Goal: Information Seeking & Learning: Find specific fact

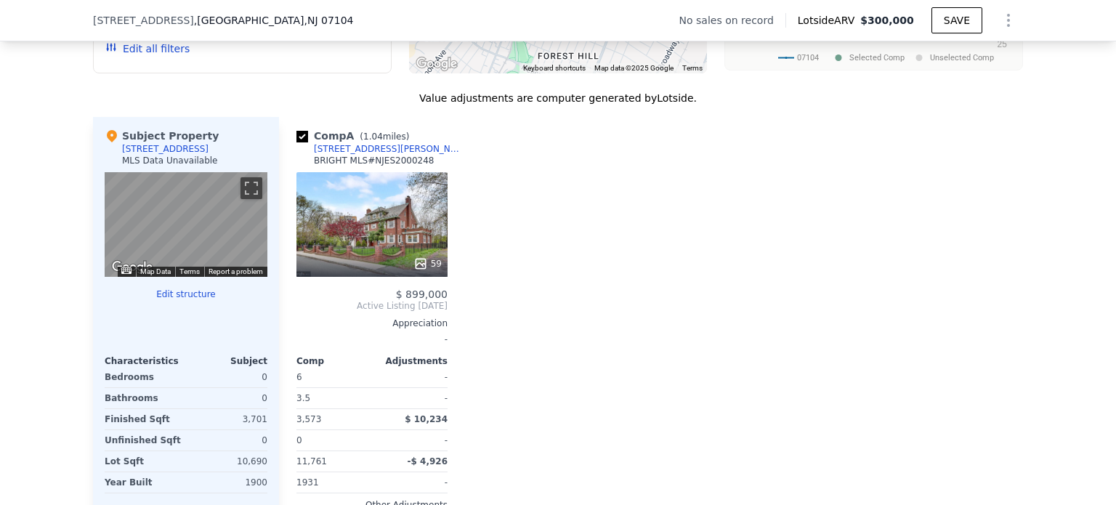
scroll to position [1337, 0]
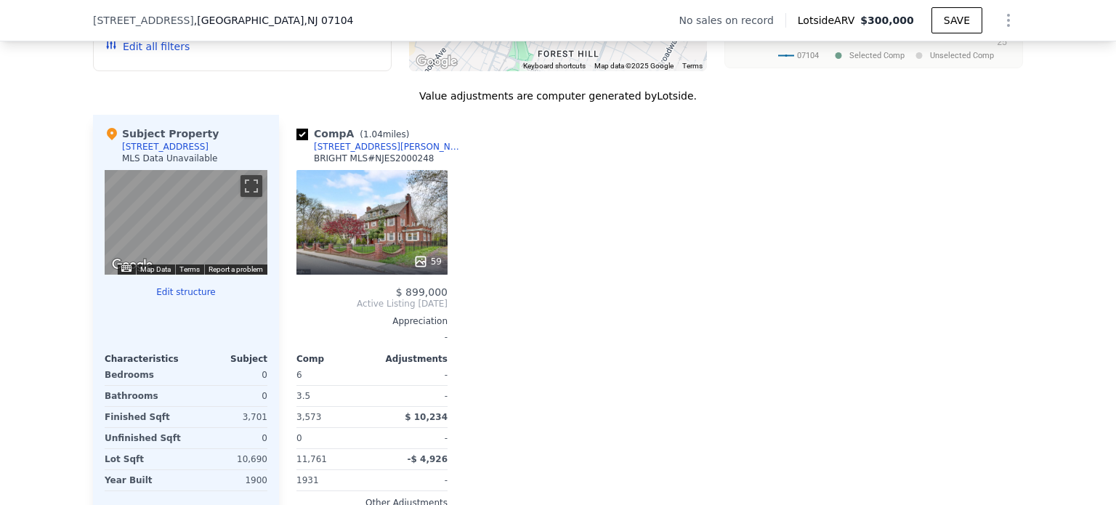
click at [361, 230] on div "59" at bounding box center [371, 222] width 151 height 105
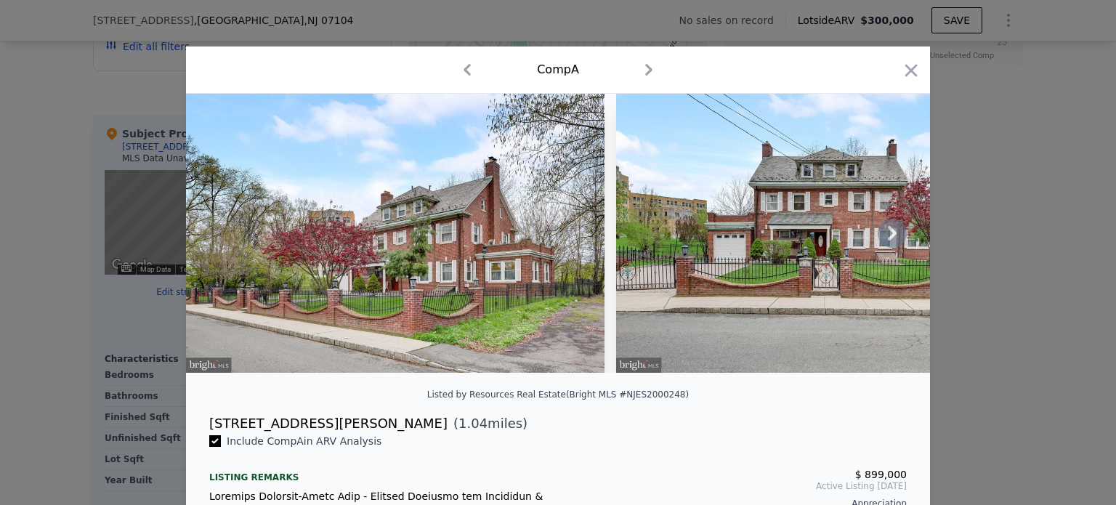
click at [891, 244] on icon at bounding box center [892, 233] width 29 height 29
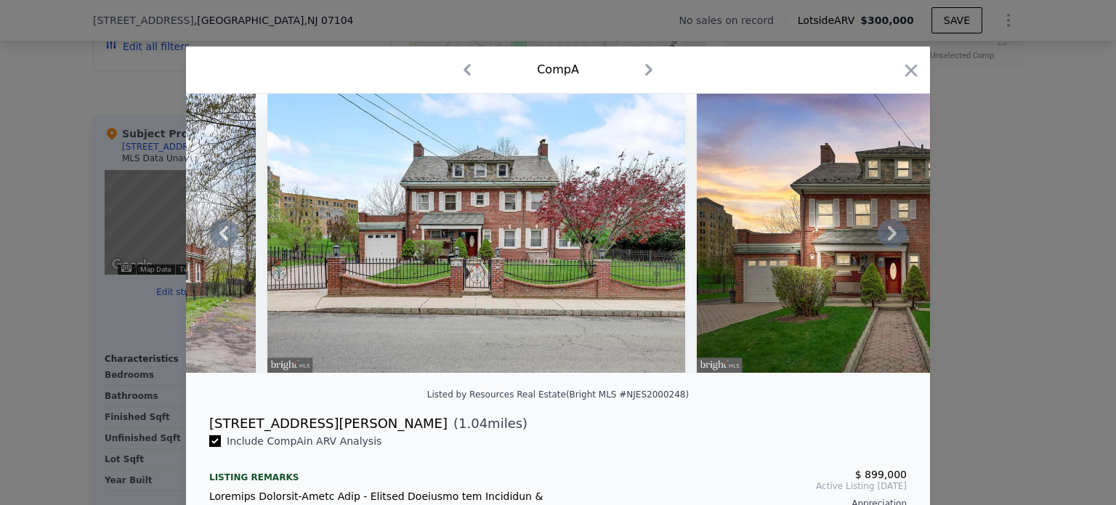
click at [891, 244] on icon at bounding box center [892, 233] width 29 height 29
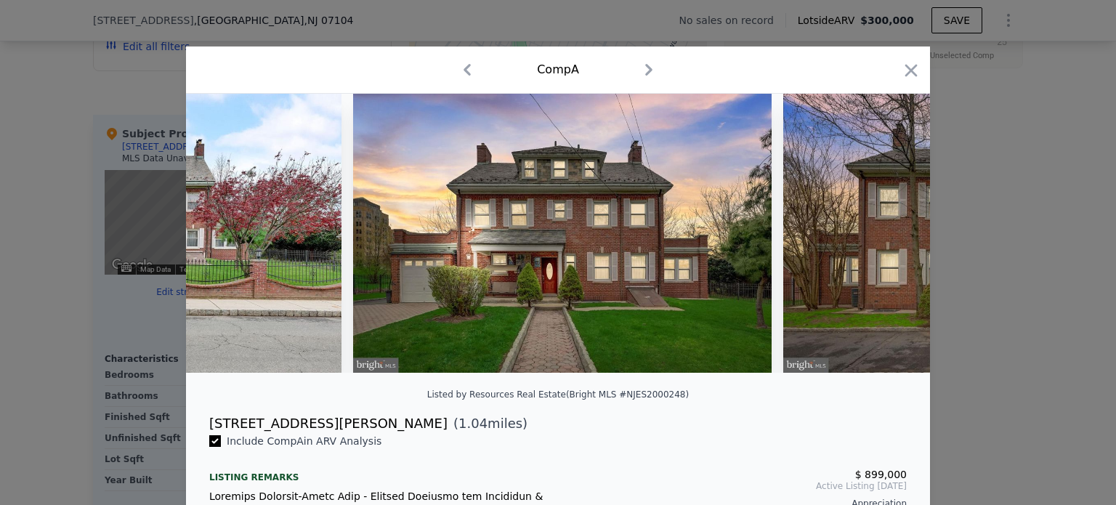
scroll to position [0, 697]
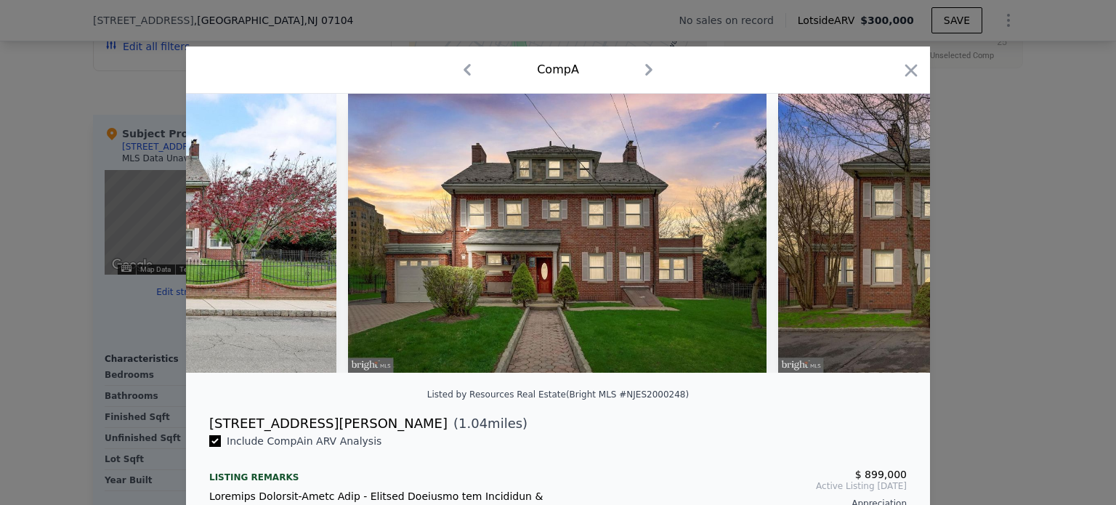
click at [891, 244] on div at bounding box center [558, 233] width 744 height 279
click at [891, 244] on icon at bounding box center [892, 233] width 29 height 29
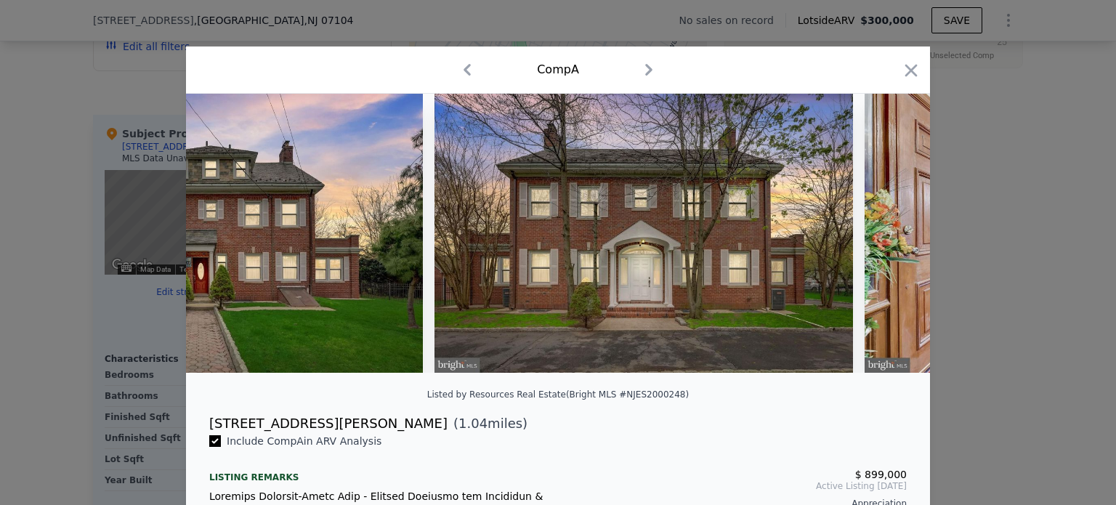
scroll to position [0, 1046]
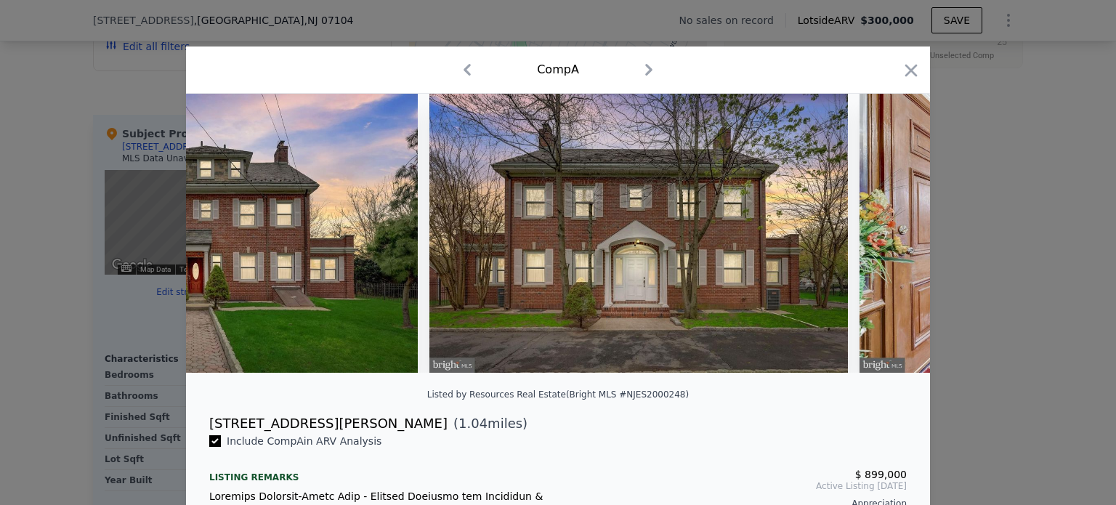
click at [891, 244] on img at bounding box center [1068, 233] width 418 height 279
click at [891, 244] on icon at bounding box center [892, 233] width 29 height 29
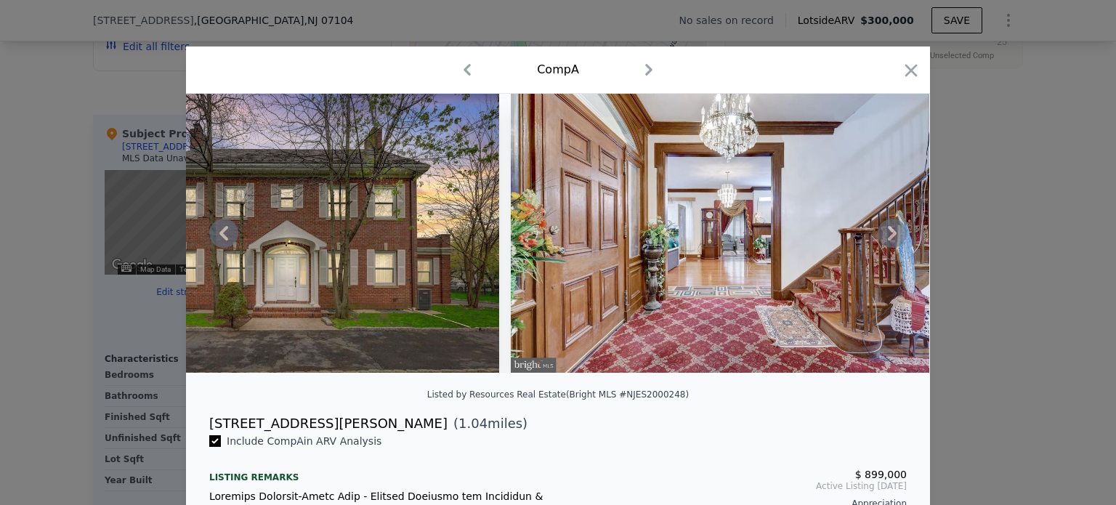
click at [891, 244] on icon at bounding box center [892, 233] width 29 height 29
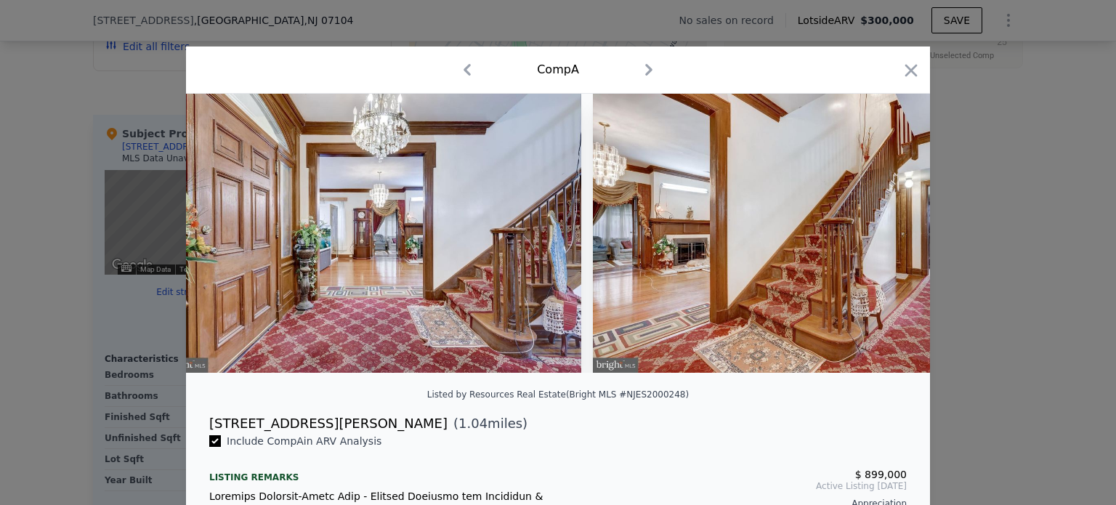
scroll to position [0, 1743]
click at [891, 244] on img at bounding box center [801, 233] width 418 height 279
click at [885, 239] on icon at bounding box center [892, 233] width 29 height 29
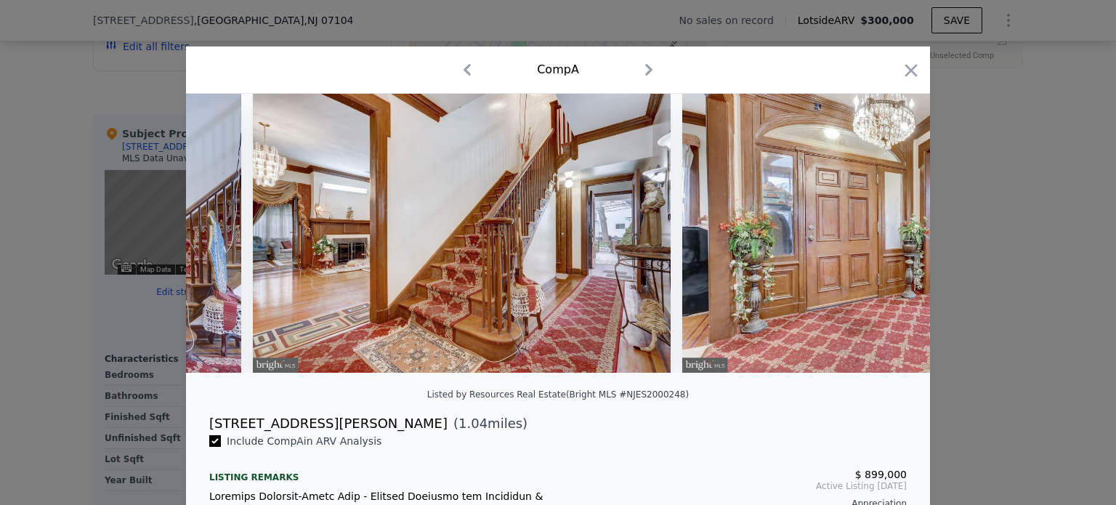
scroll to position [0, 2092]
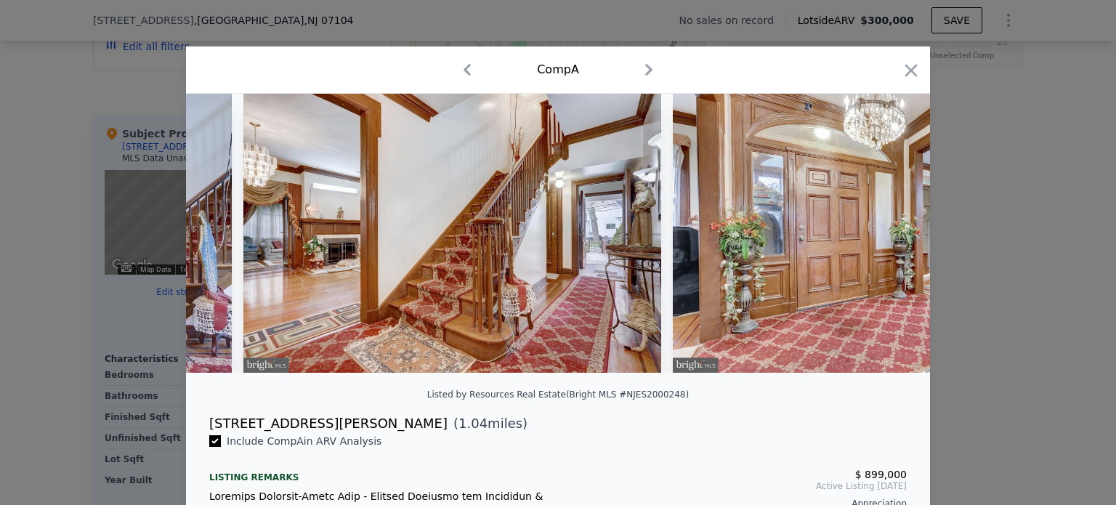
click at [885, 239] on img at bounding box center [882, 233] width 418 height 279
click at [880, 240] on icon at bounding box center [892, 233] width 29 height 29
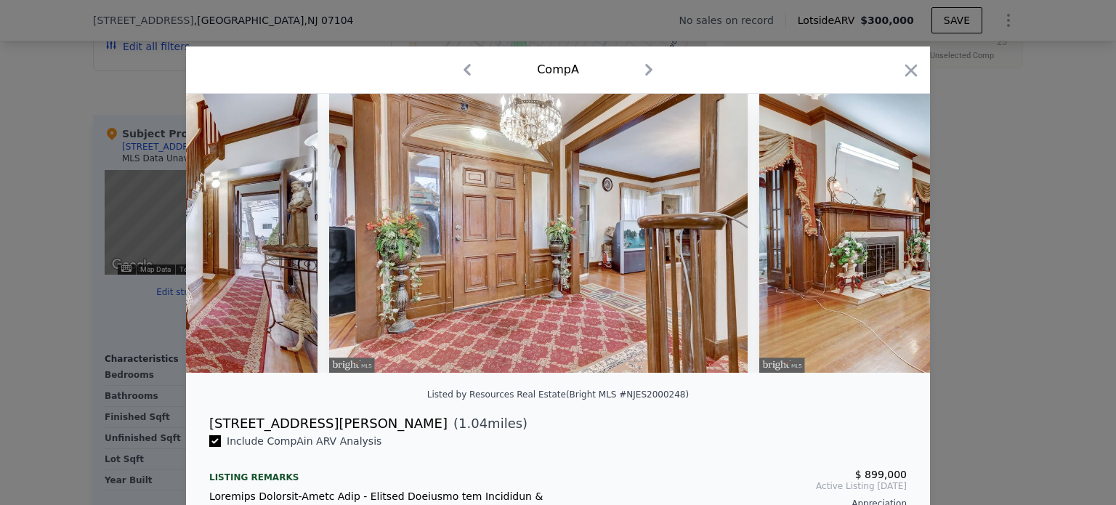
scroll to position [0, 2441]
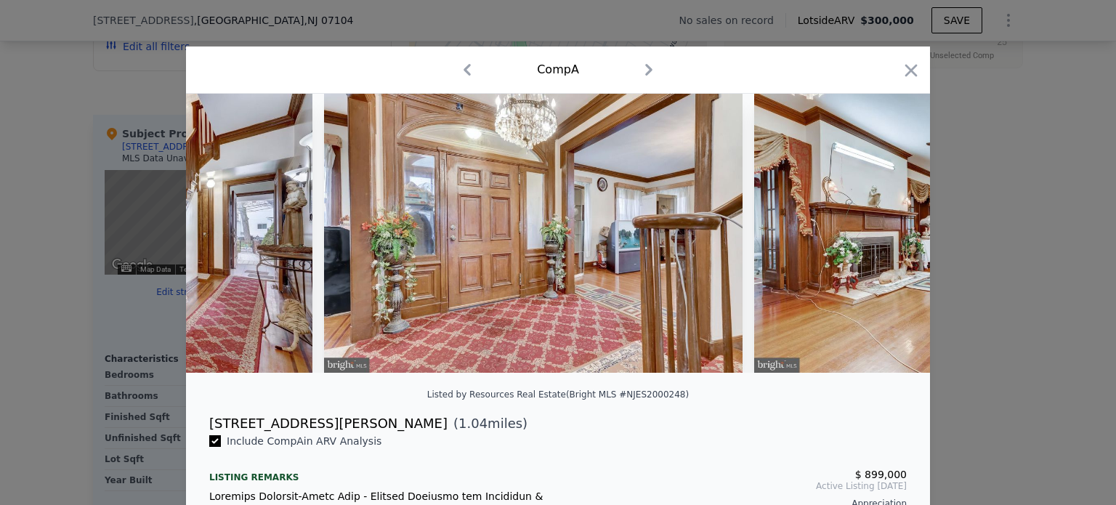
click at [880, 240] on div at bounding box center [558, 233] width 744 height 279
click at [880, 240] on icon at bounding box center [892, 233] width 29 height 29
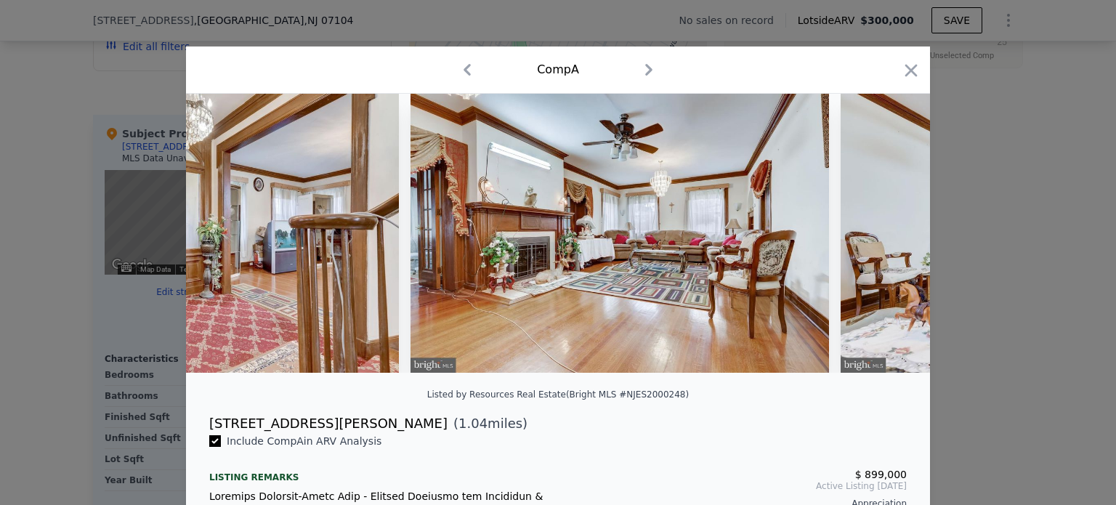
scroll to position [0, 2789]
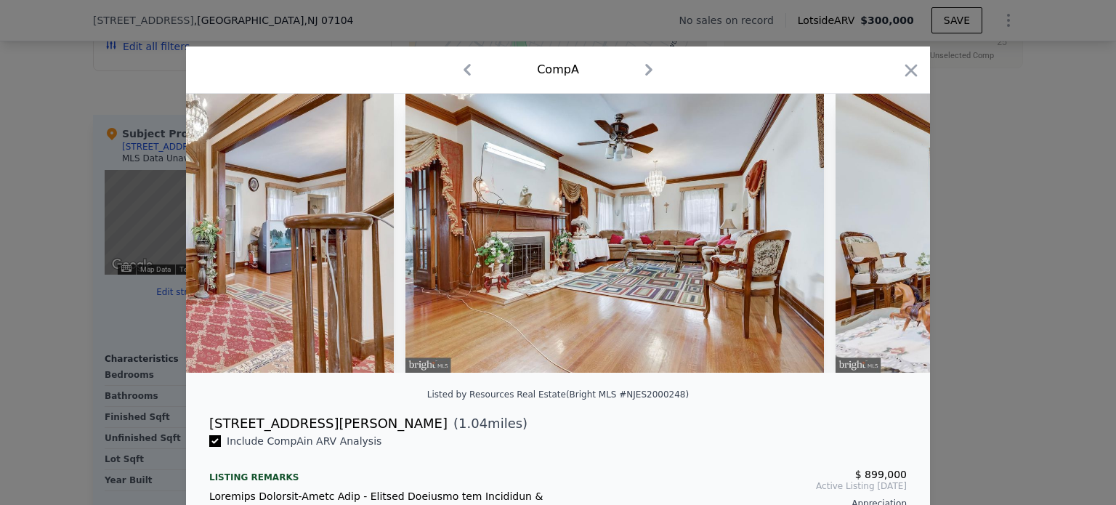
click at [880, 240] on img at bounding box center [1044, 233] width 418 height 279
click at [880, 240] on icon at bounding box center [892, 233] width 29 height 29
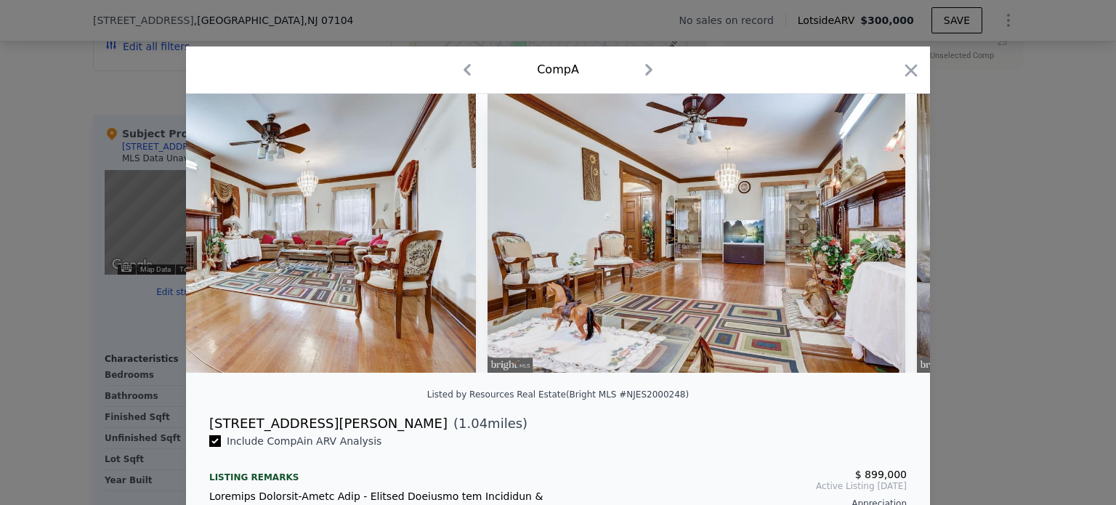
scroll to position [0, 3138]
click at [880, 240] on div at bounding box center [558, 233] width 744 height 279
click at [880, 240] on icon at bounding box center [892, 233] width 29 height 29
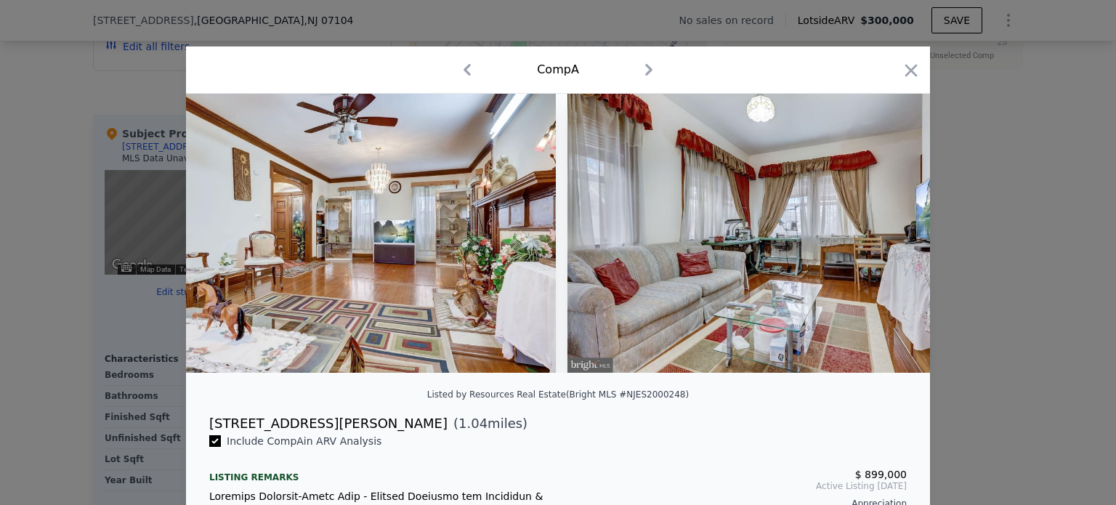
click at [880, 240] on img at bounding box center [776, 233] width 418 height 279
click at [880, 240] on icon at bounding box center [892, 233] width 29 height 29
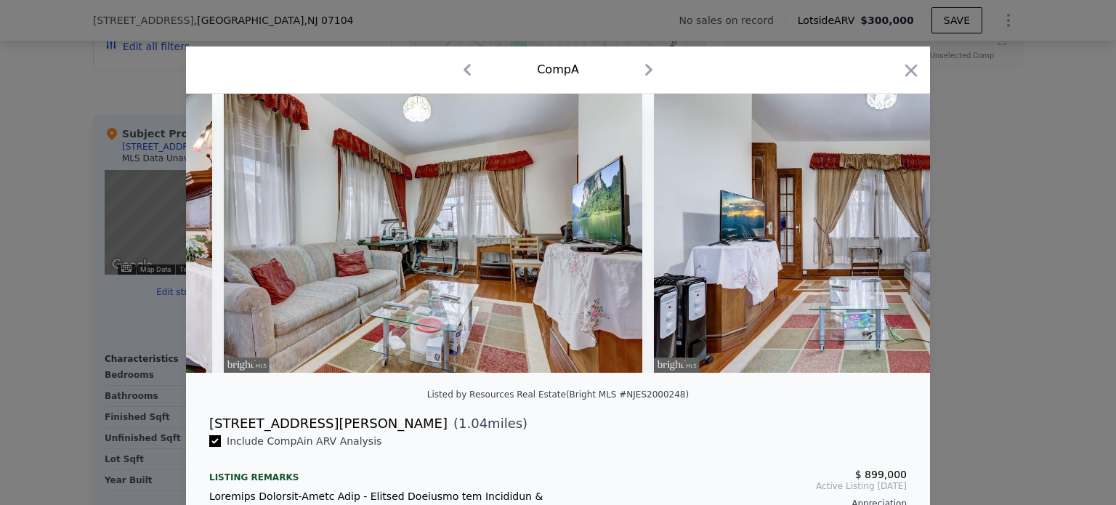
scroll to position [0, 3835]
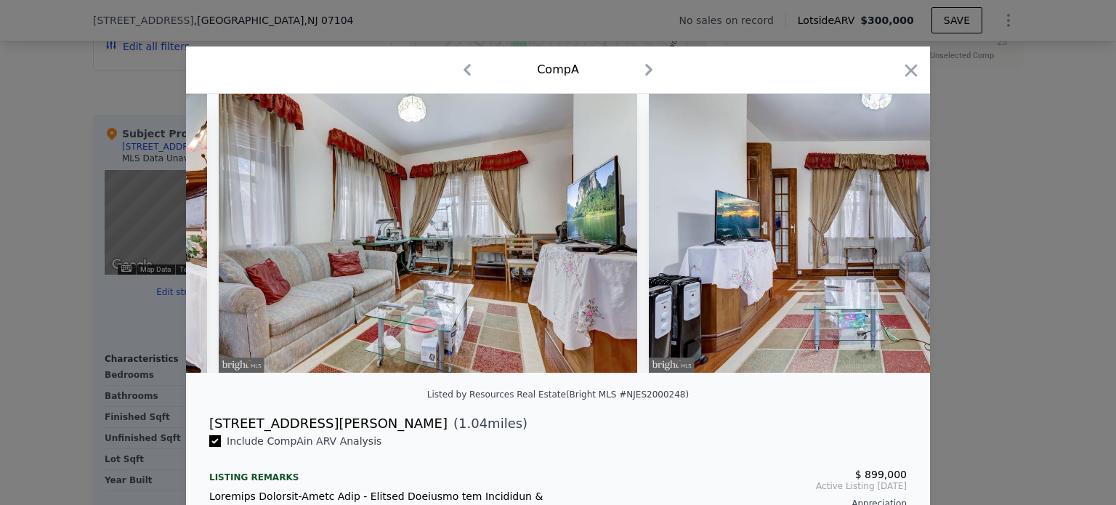
click at [880, 240] on img at bounding box center [858, 233] width 418 height 279
click at [880, 240] on icon at bounding box center [892, 233] width 29 height 29
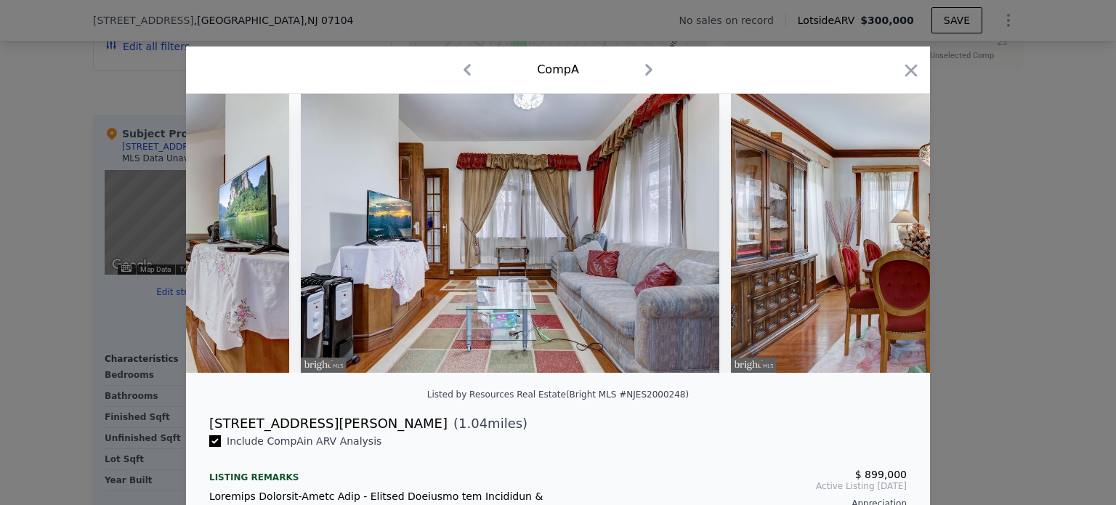
click at [880, 240] on img at bounding box center [940, 233] width 418 height 279
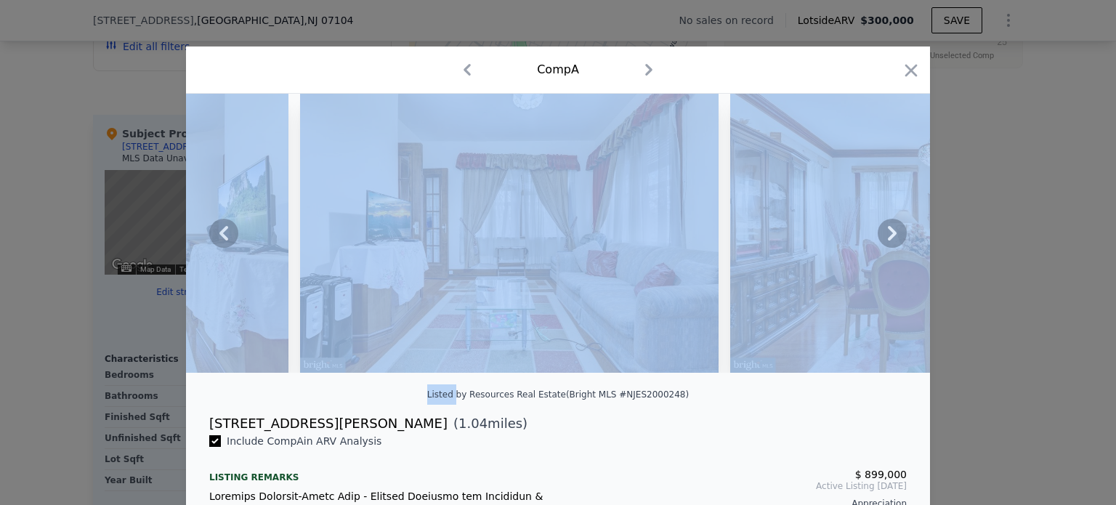
click at [880, 240] on icon at bounding box center [892, 233] width 29 height 29
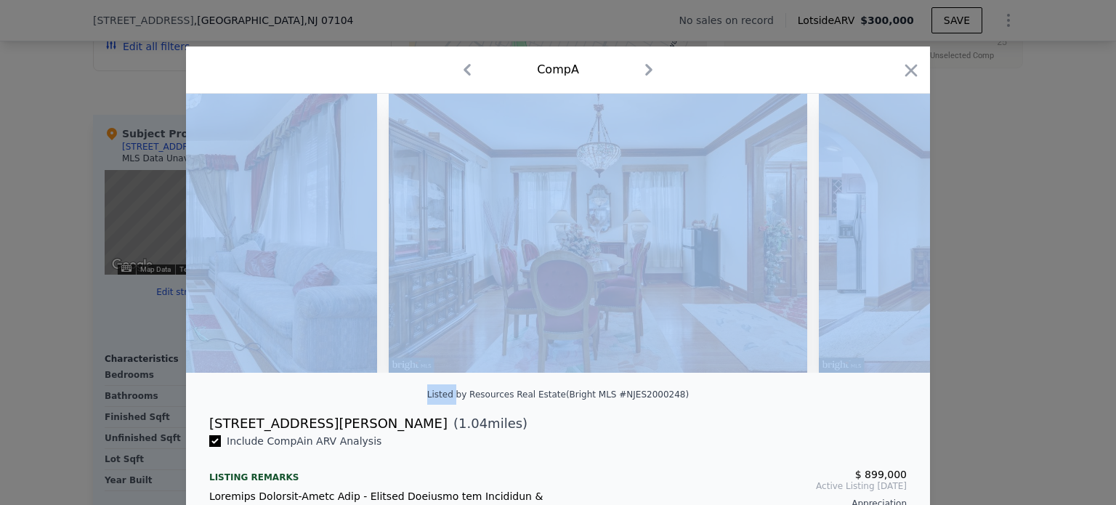
scroll to position [0, 4533]
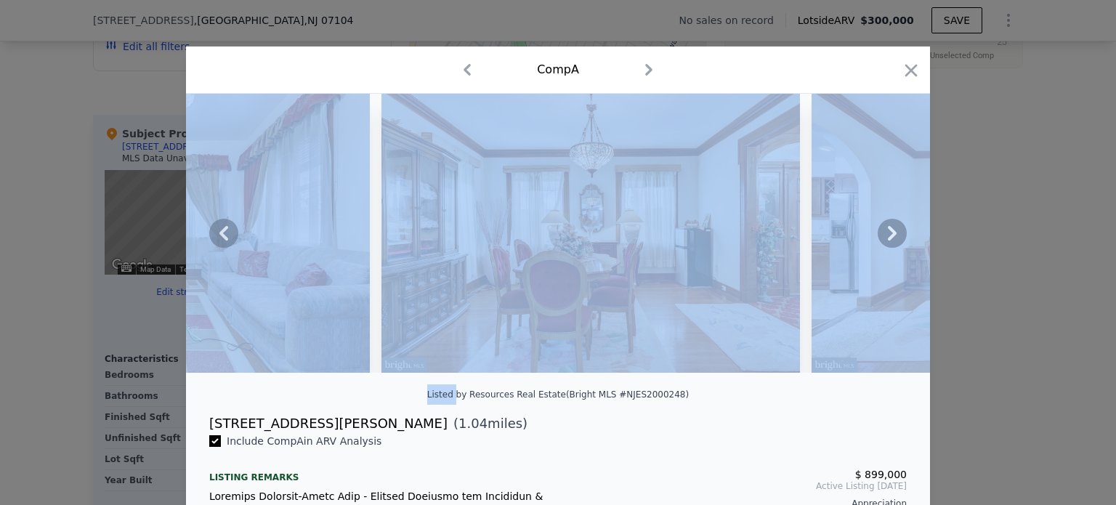
click at [880, 241] on icon at bounding box center [892, 233] width 29 height 29
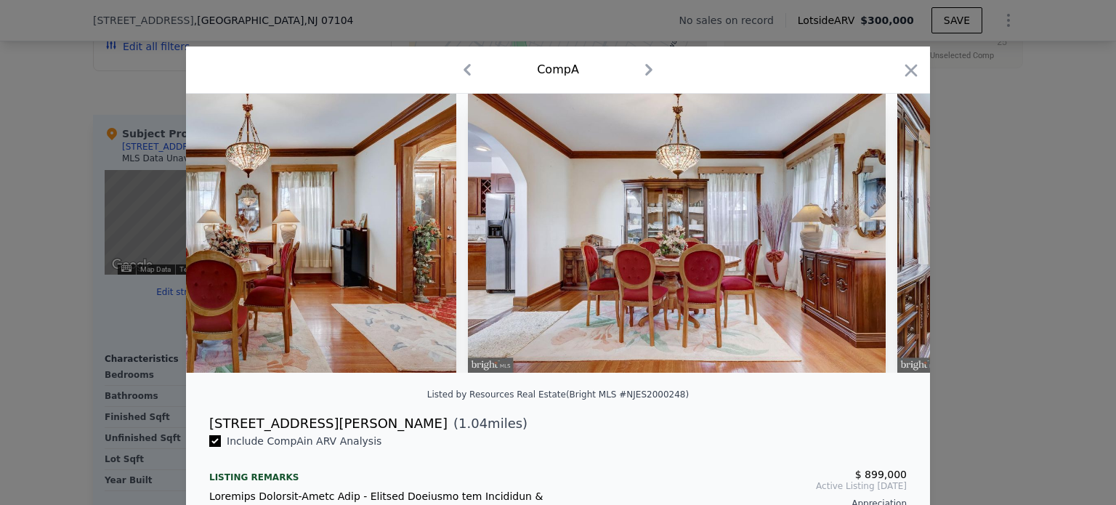
scroll to position [0, 4882]
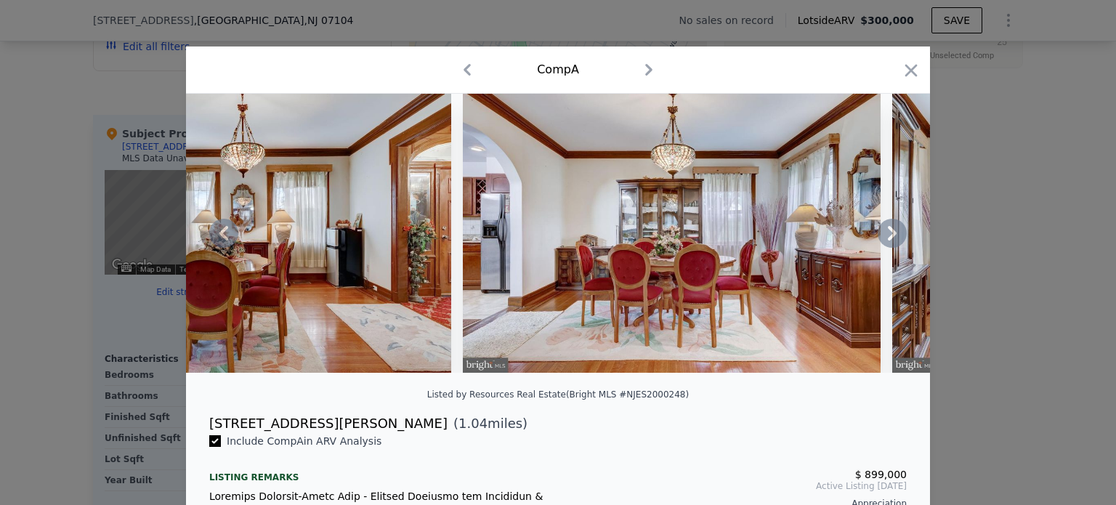
click at [880, 241] on icon at bounding box center [892, 233] width 29 height 29
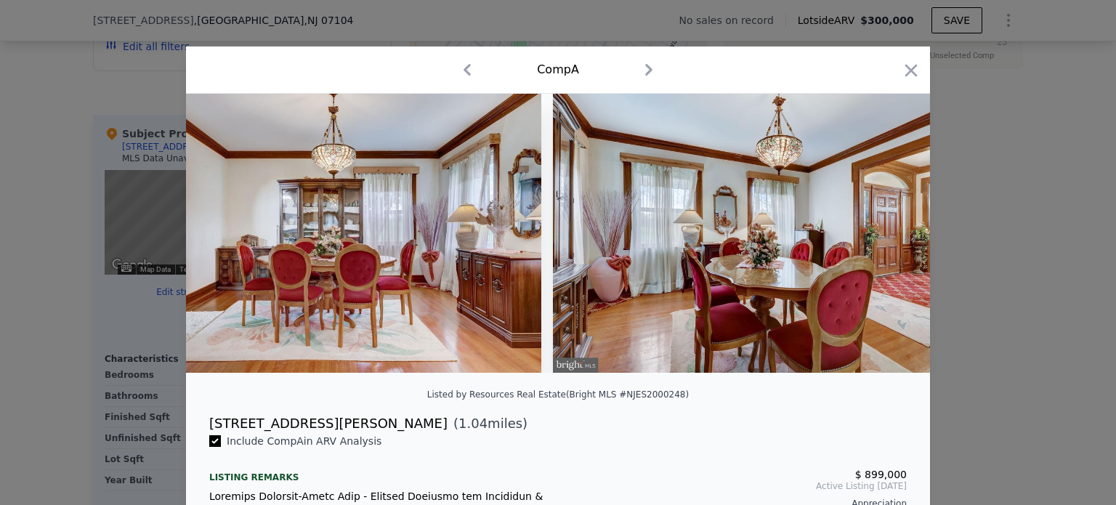
scroll to position [0, 5230]
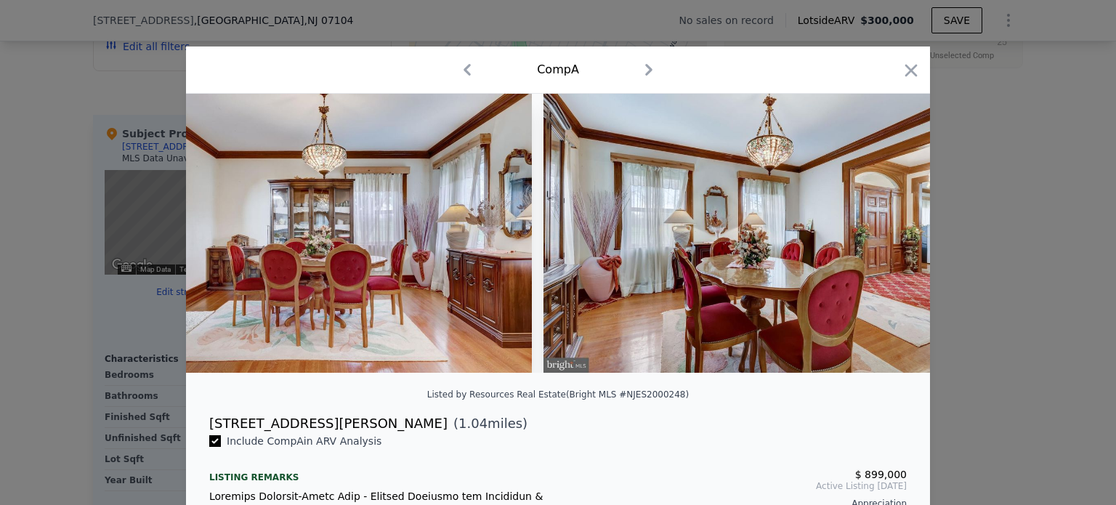
click at [880, 242] on div at bounding box center [558, 233] width 744 height 279
click at [880, 243] on icon at bounding box center [892, 233] width 29 height 29
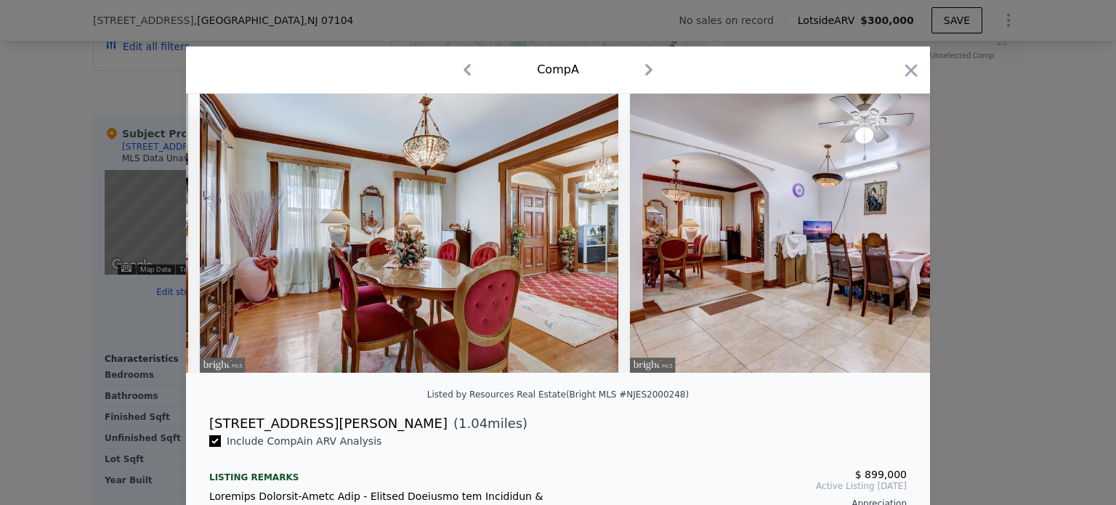
scroll to position [0, 5579]
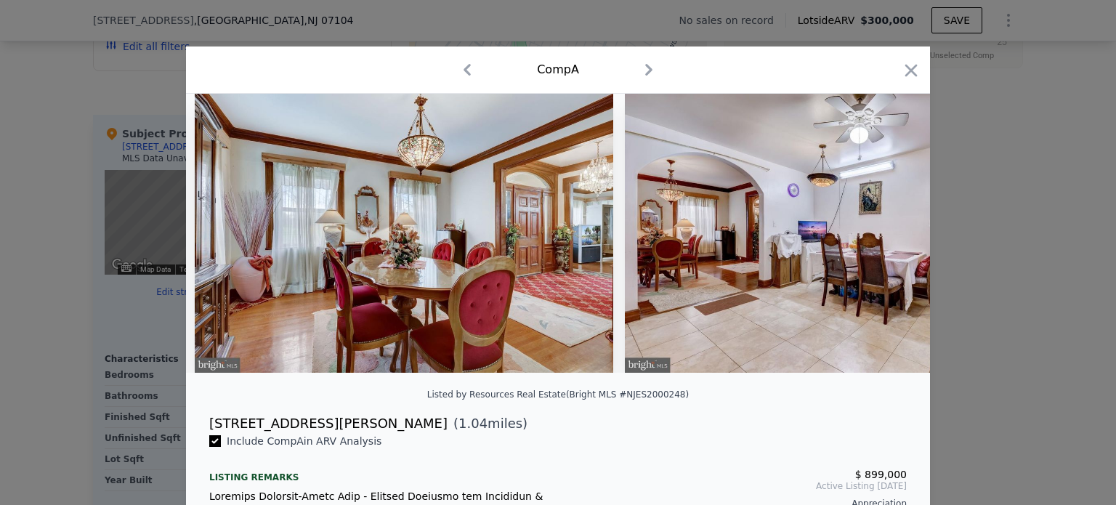
click at [880, 243] on div at bounding box center [558, 233] width 744 height 279
click at [882, 243] on icon at bounding box center [892, 233] width 29 height 29
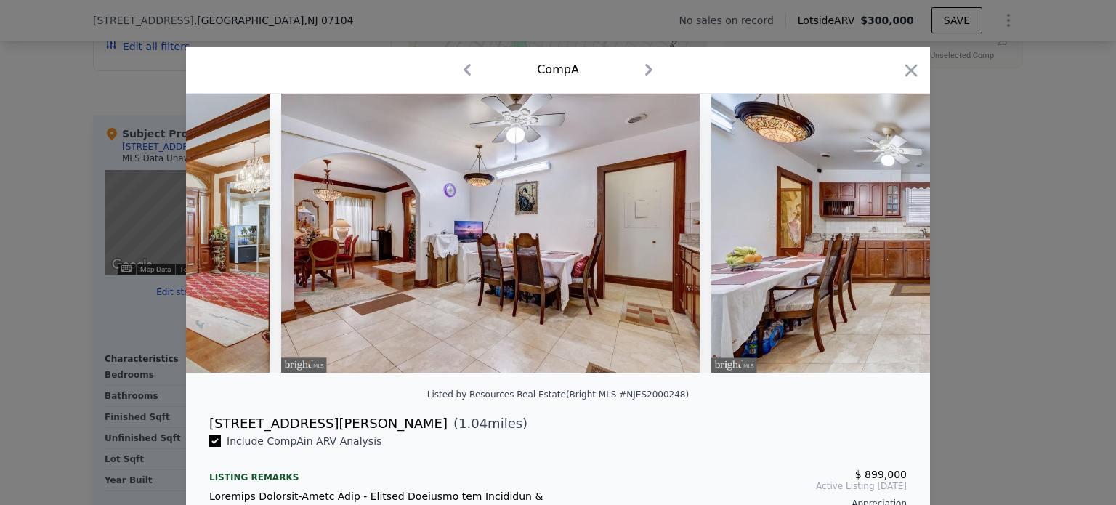
scroll to position [0, 5928]
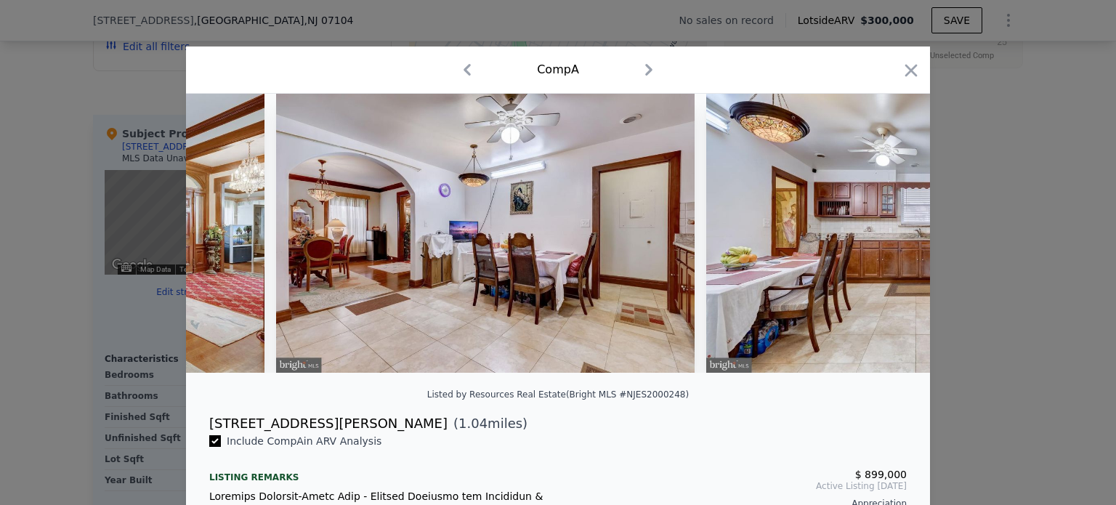
click at [882, 243] on div at bounding box center [558, 233] width 744 height 279
click at [888, 240] on icon at bounding box center [892, 233] width 9 height 15
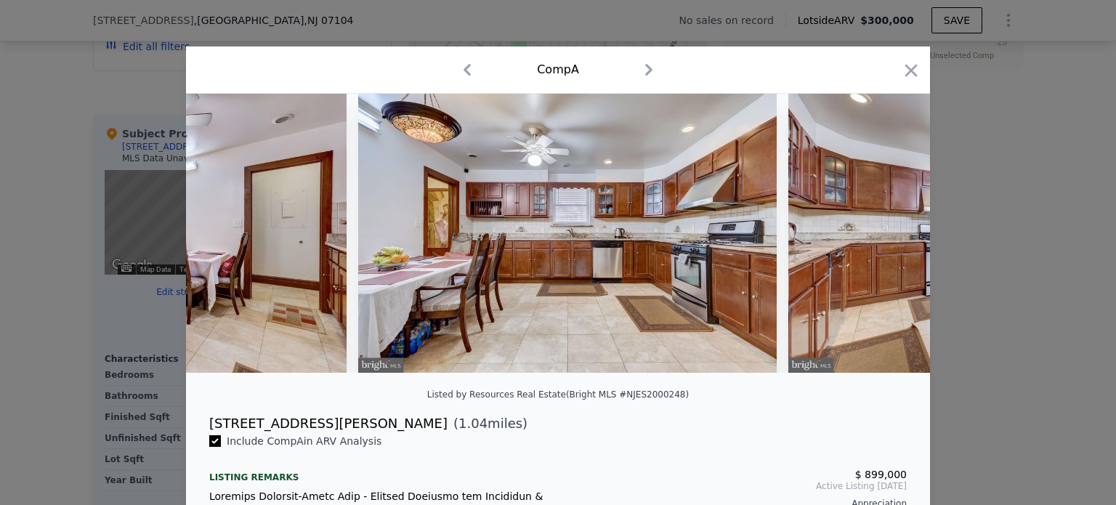
scroll to position [0, 6276]
click at [883, 248] on icon at bounding box center [892, 233] width 29 height 29
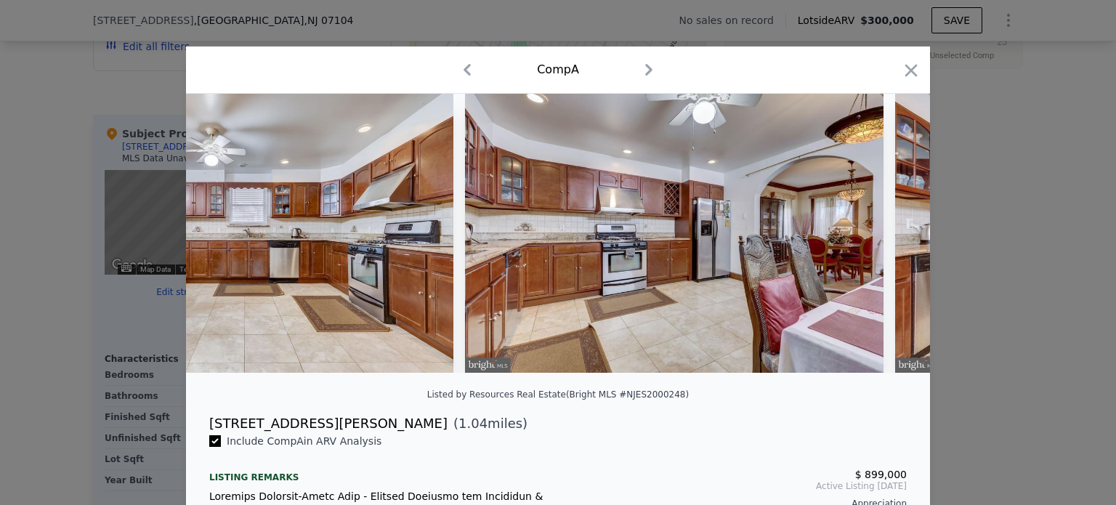
scroll to position [0, 6625]
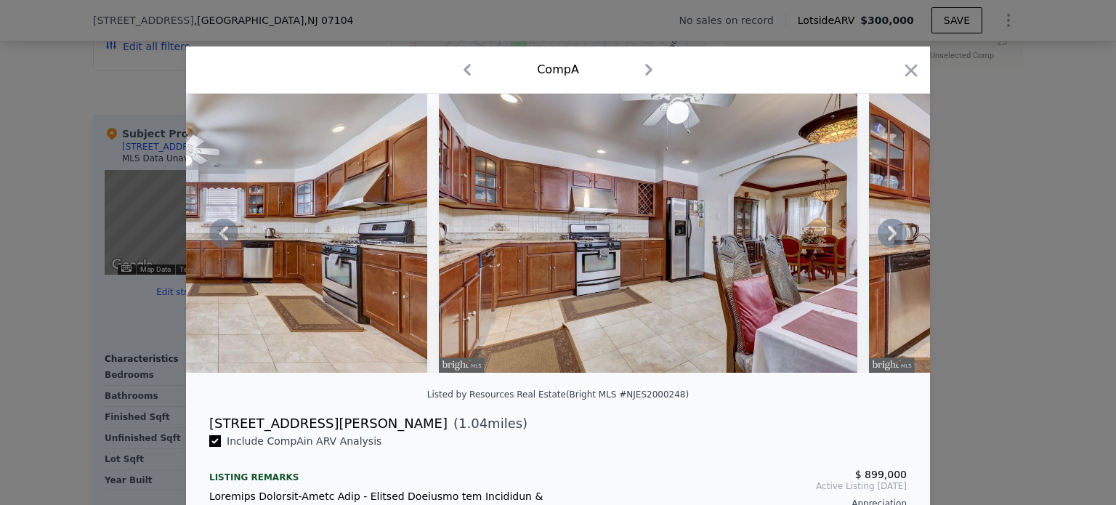
click at [884, 248] on icon at bounding box center [892, 233] width 29 height 29
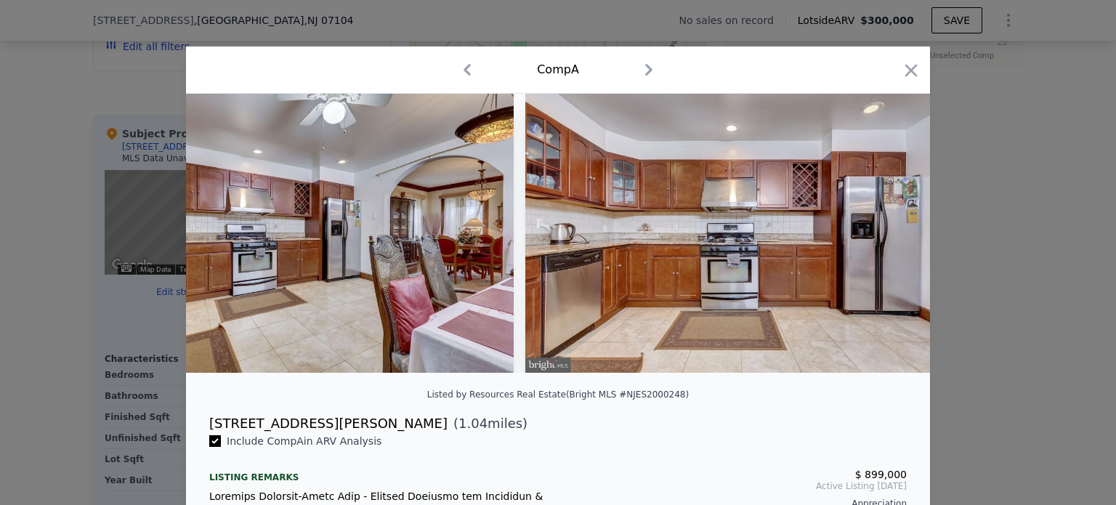
scroll to position [0, 6974]
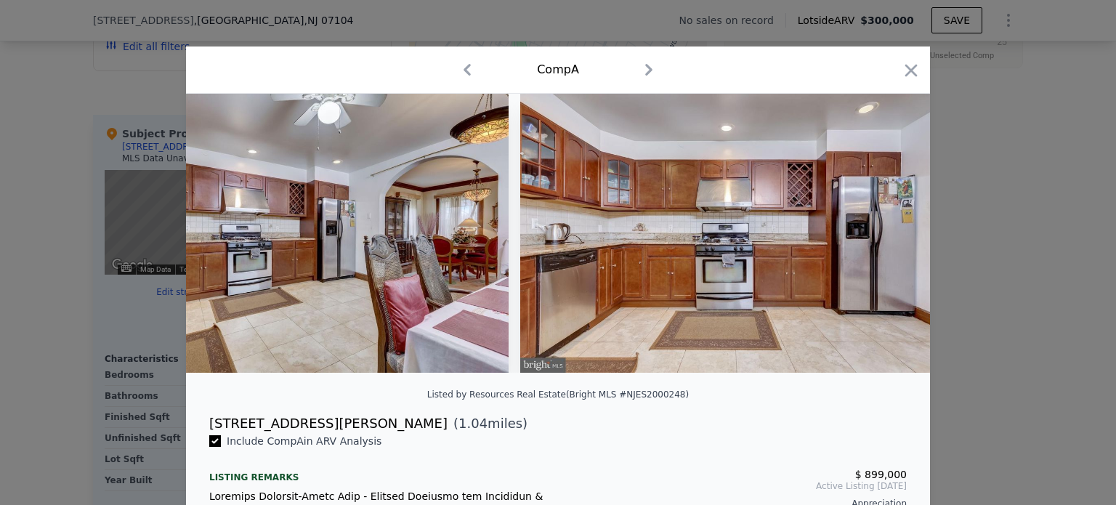
click at [884, 254] on img at bounding box center [729, 233] width 418 height 279
click at [882, 246] on icon at bounding box center [892, 233] width 29 height 29
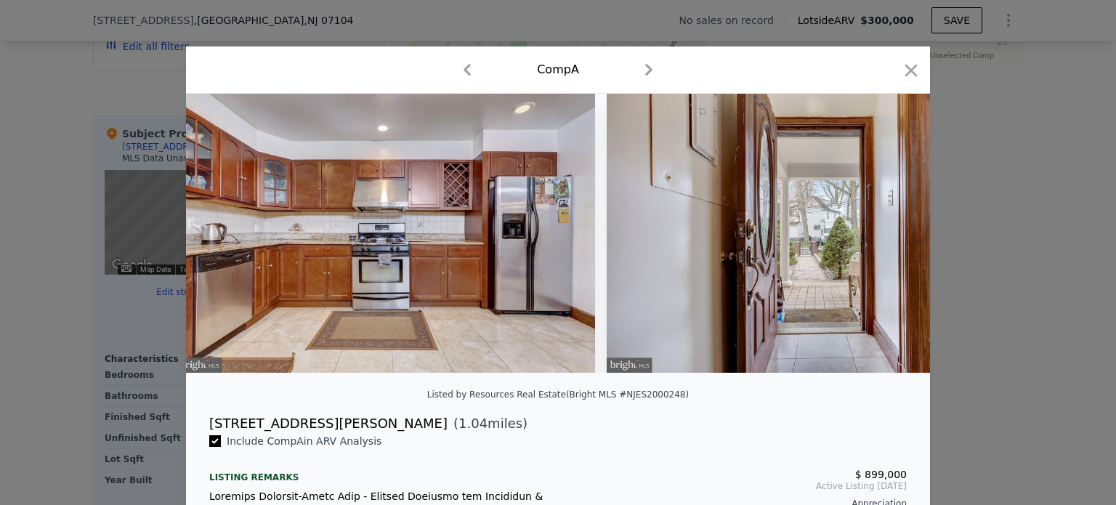
scroll to position [0, 7322]
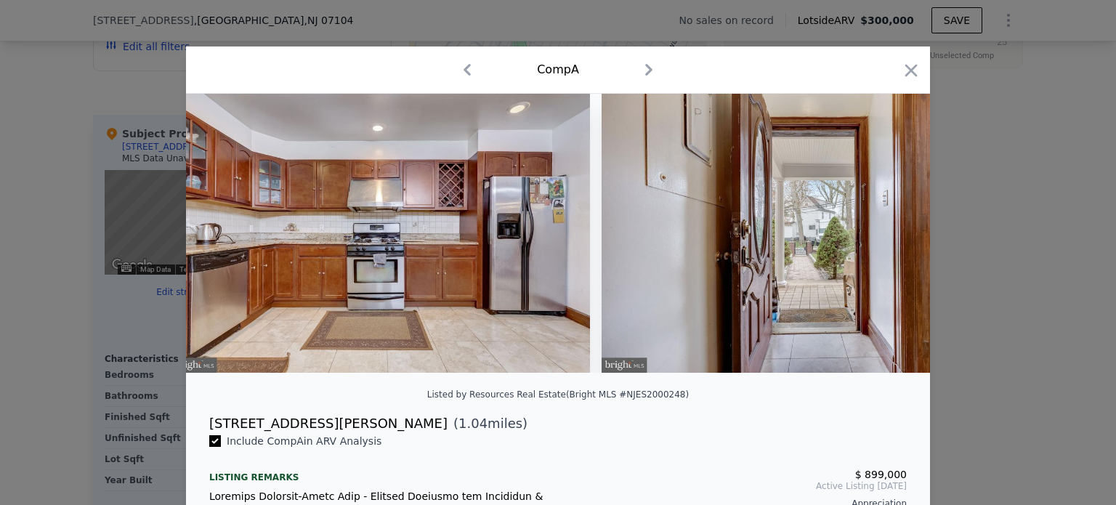
click at [882, 246] on img at bounding box center [810, 233] width 418 height 279
click at [883, 242] on icon at bounding box center [892, 233] width 29 height 29
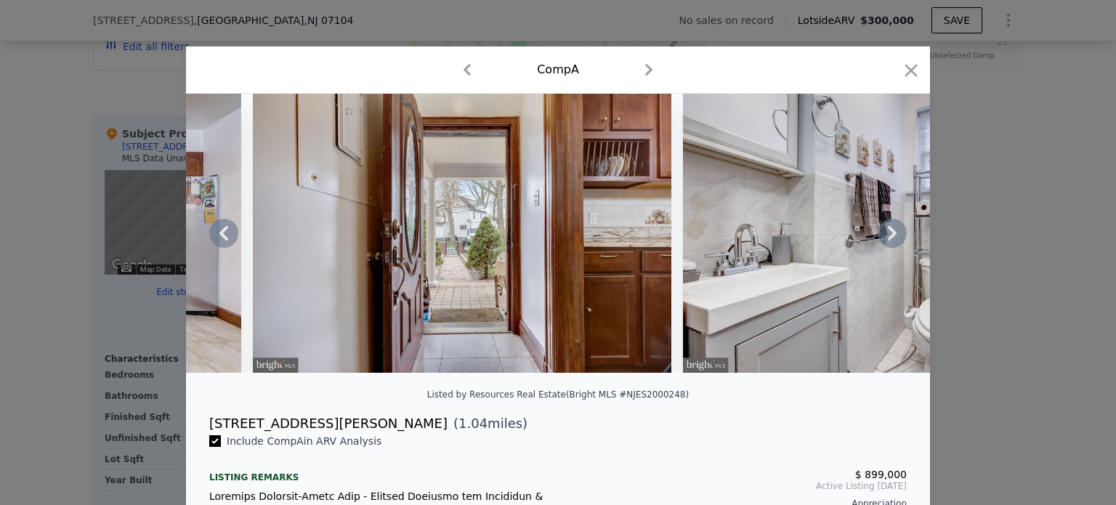
click at [888, 240] on icon at bounding box center [892, 233] width 9 height 15
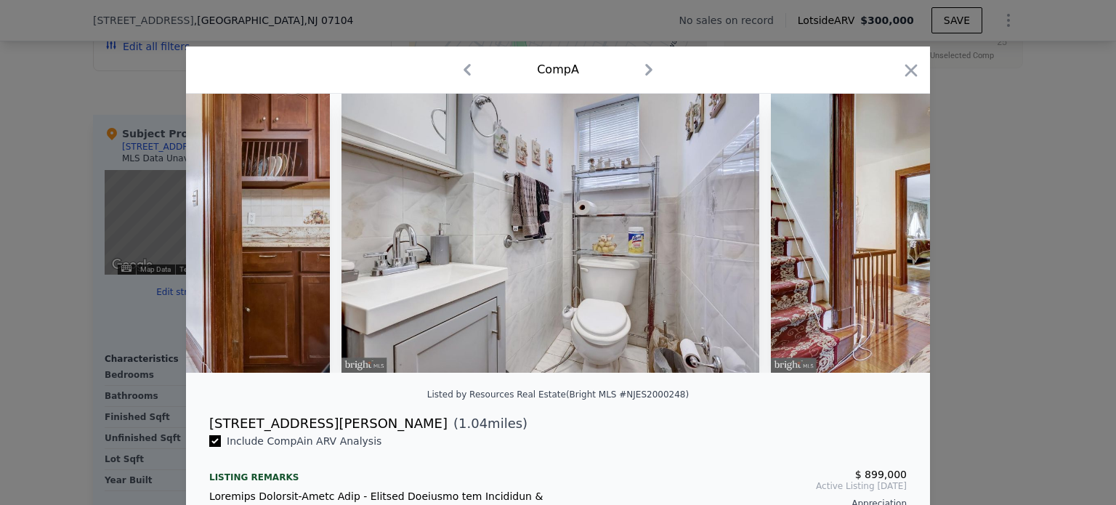
scroll to position [0, 8020]
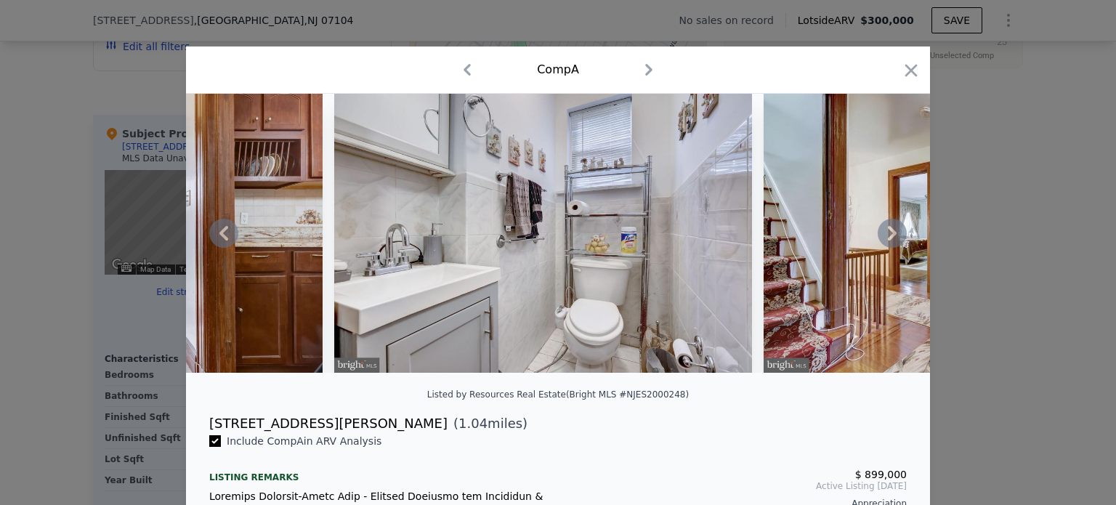
click at [883, 246] on icon at bounding box center [892, 233] width 29 height 29
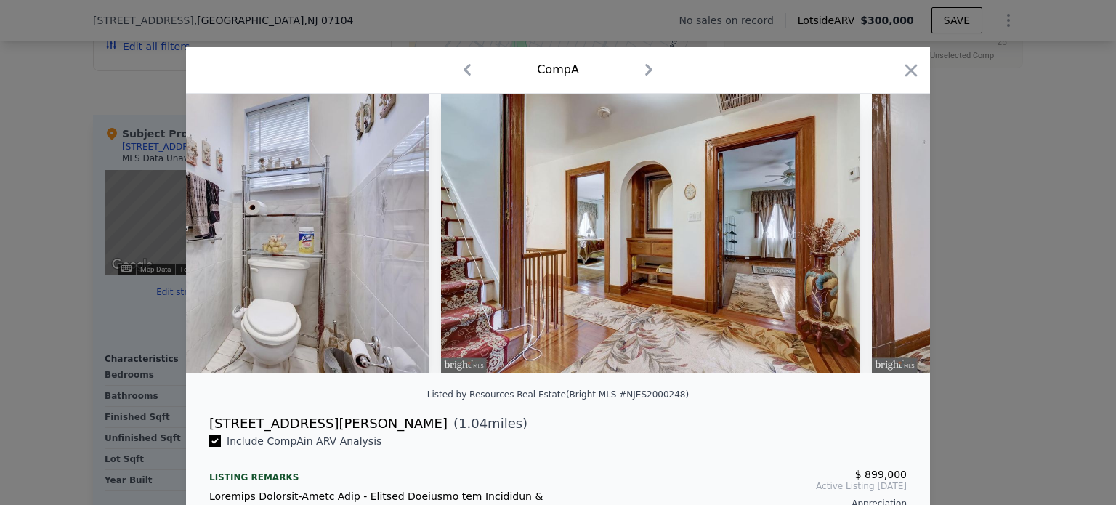
scroll to position [0, 8368]
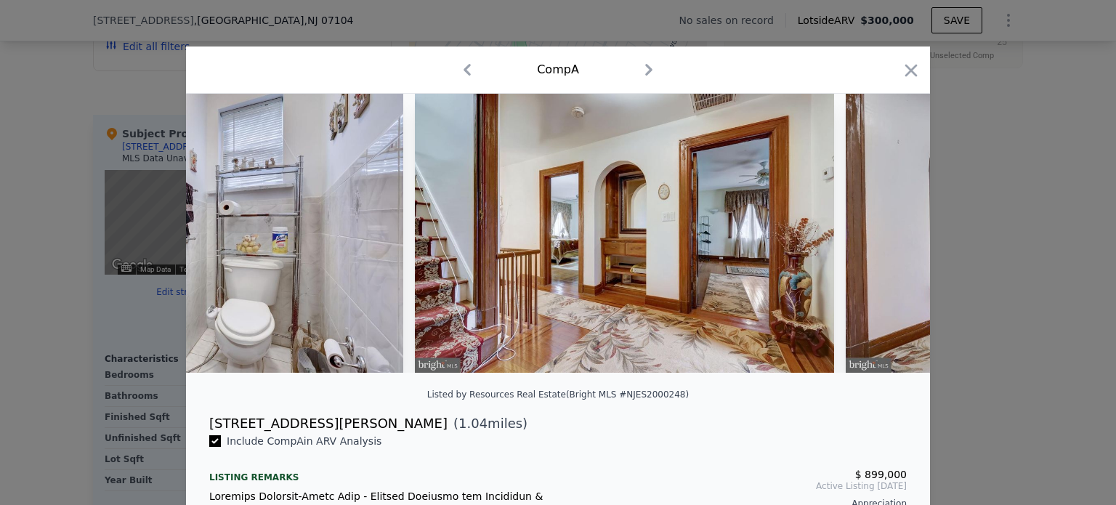
click at [883, 246] on img at bounding box center [1055, 233] width 418 height 279
click at [883, 246] on icon at bounding box center [892, 233] width 29 height 29
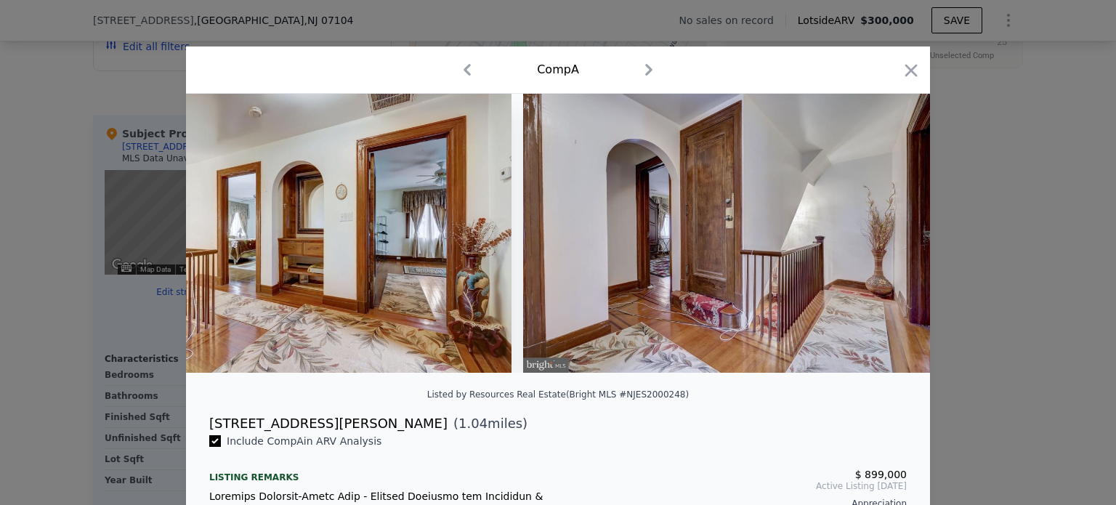
scroll to position [0, 8717]
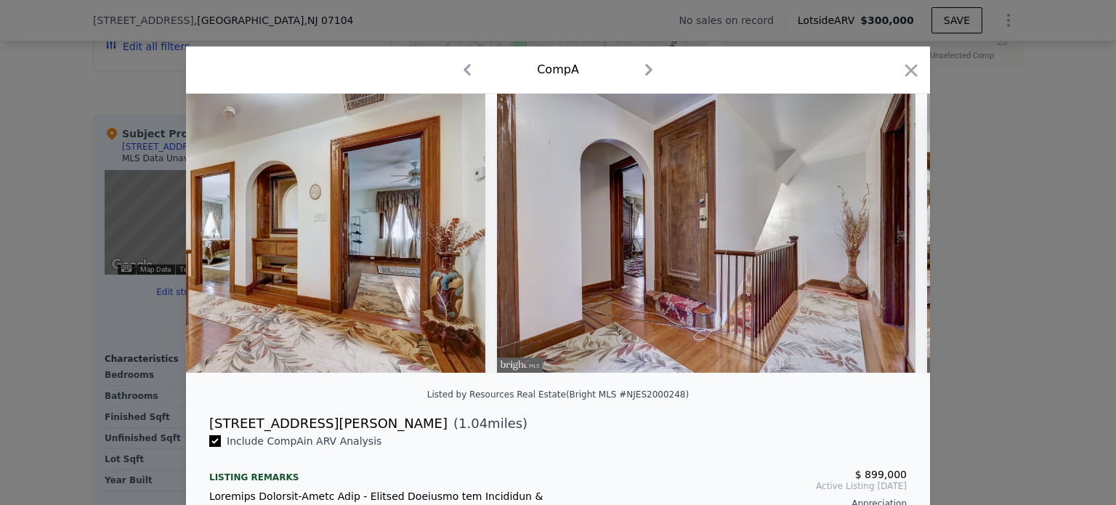
click at [883, 248] on img at bounding box center [706, 233] width 418 height 279
click at [883, 248] on icon at bounding box center [892, 233] width 29 height 29
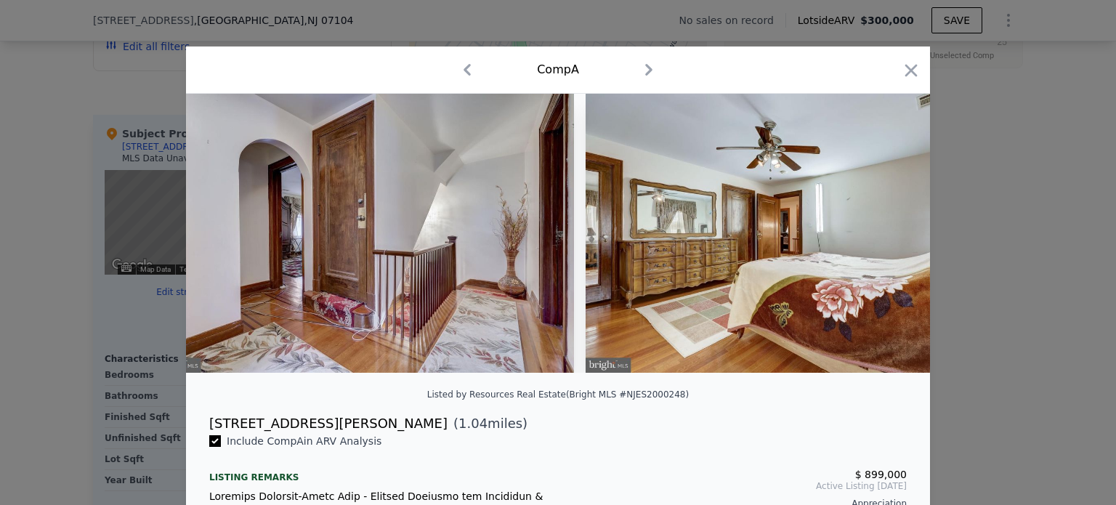
scroll to position [0, 9066]
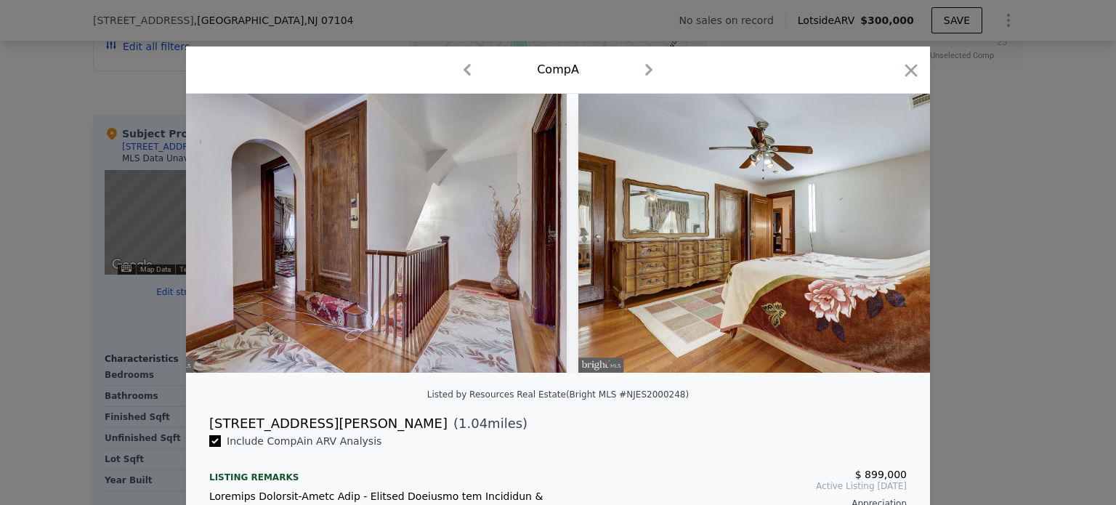
click at [883, 248] on img at bounding box center [787, 233] width 418 height 279
click at [883, 248] on icon at bounding box center [892, 233] width 29 height 29
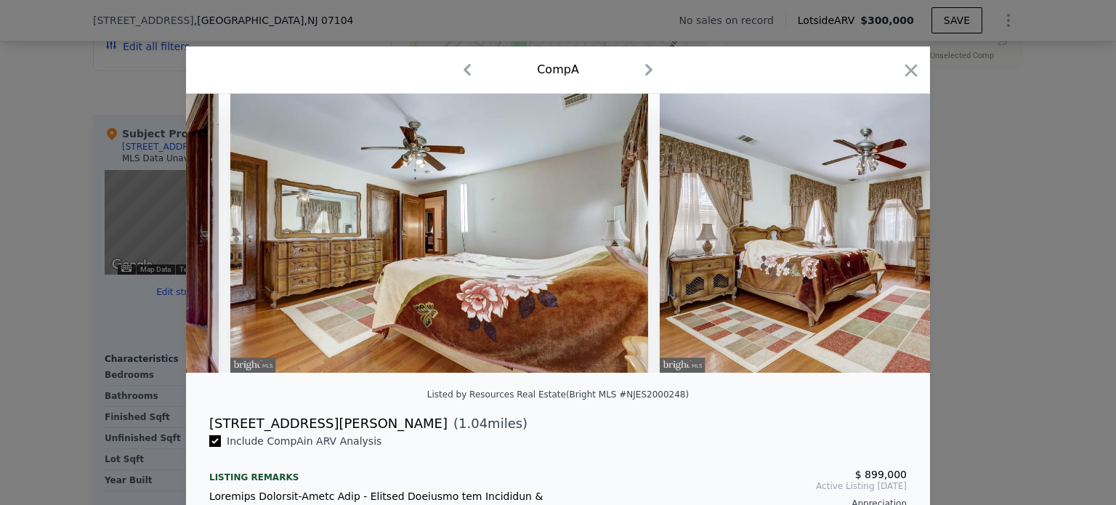
click at [883, 249] on img at bounding box center [869, 233] width 418 height 279
click at [883, 248] on icon at bounding box center [892, 233] width 29 height 29
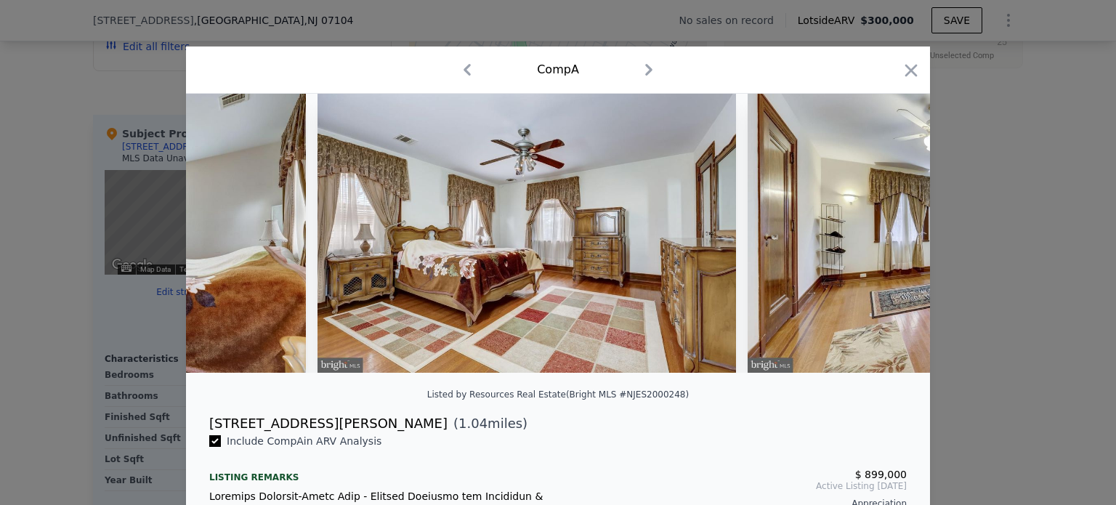
click at [882, 251] on img at bounding box center [956, 233] width 418 height 279
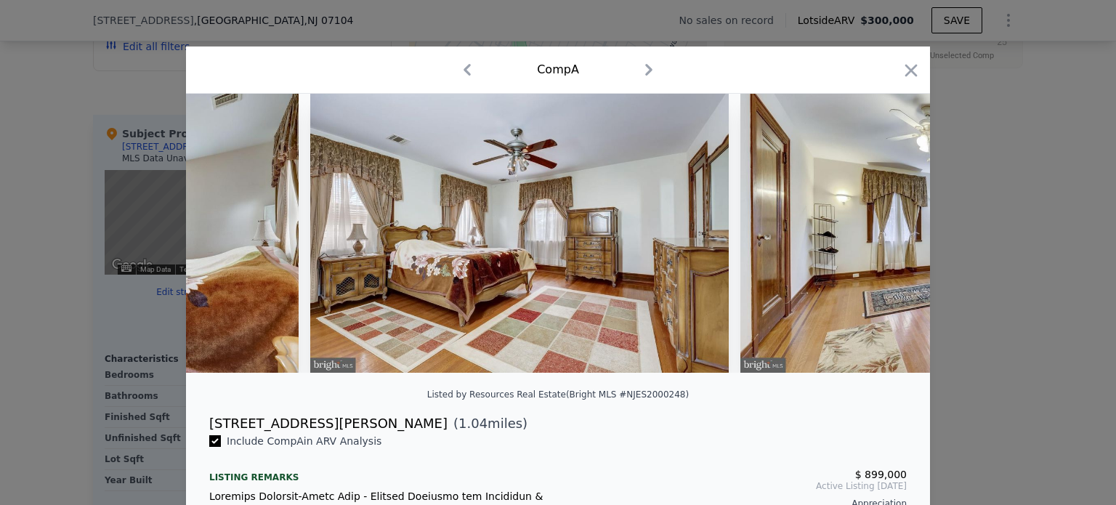
click at [882, 251] on div at bounding box center [558, 233] width 744 height 279
click at [882, 247] on icon at bounding box center [892, 233] width 29 height 29
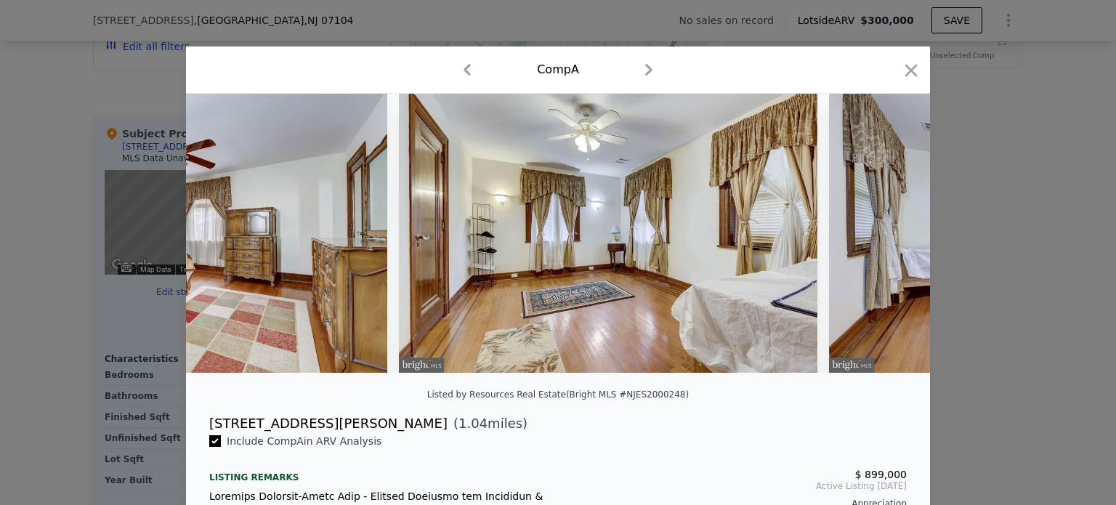
scroll to position [0, 10112]
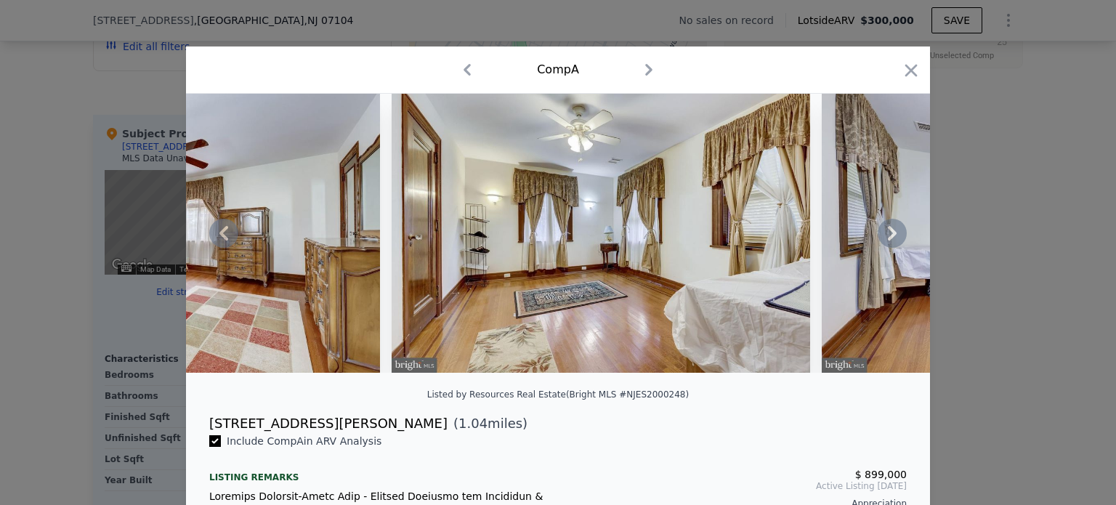
click at [882, 247] on icon at bounding box center [892, 233] width 29 height 29
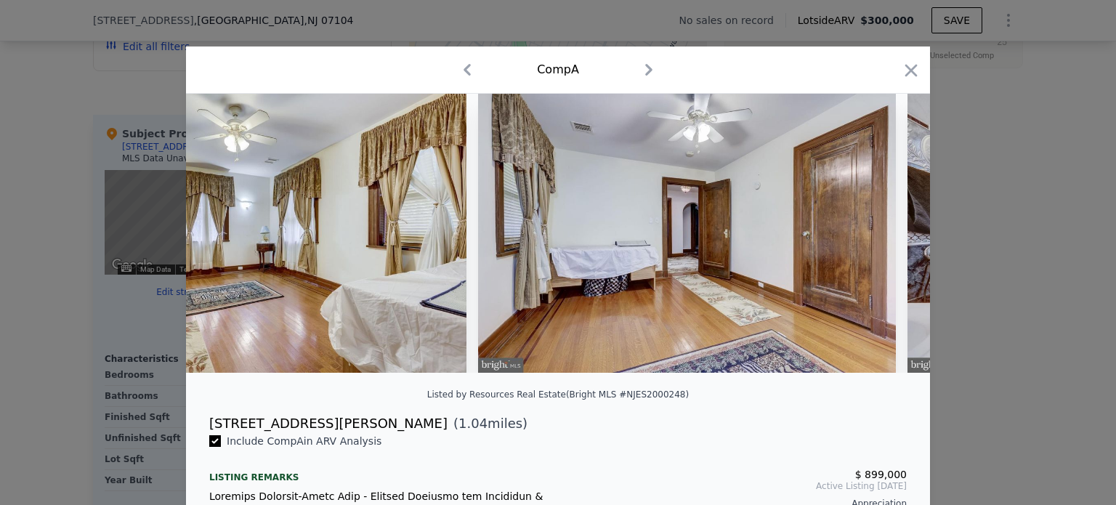
scroll to position [0, 10460]
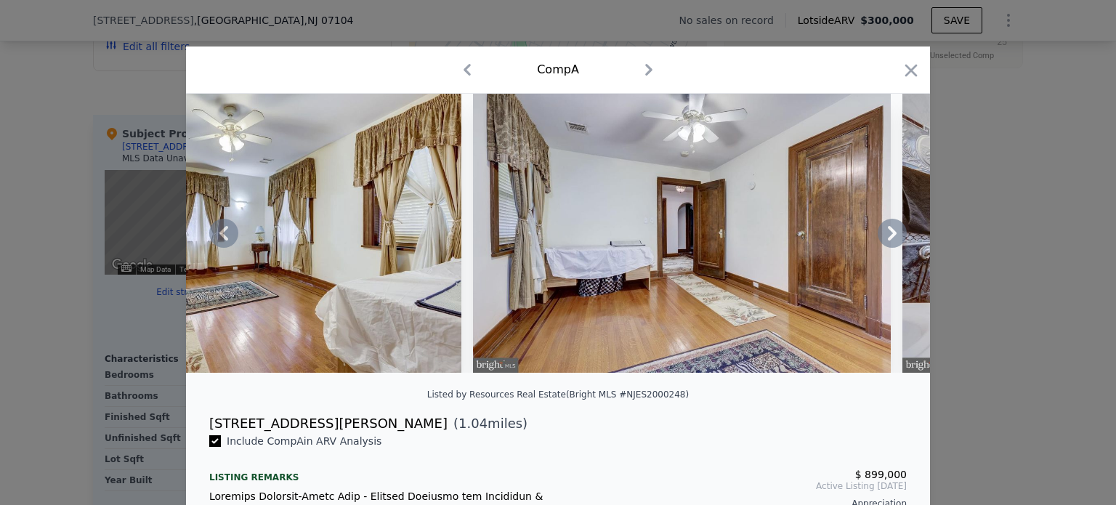
click at [881, 248] on div at bounding box center [558, 233] width 744 height 279
click at [881, 246] on icon at bounding box center [892, 233] width 29 height 29
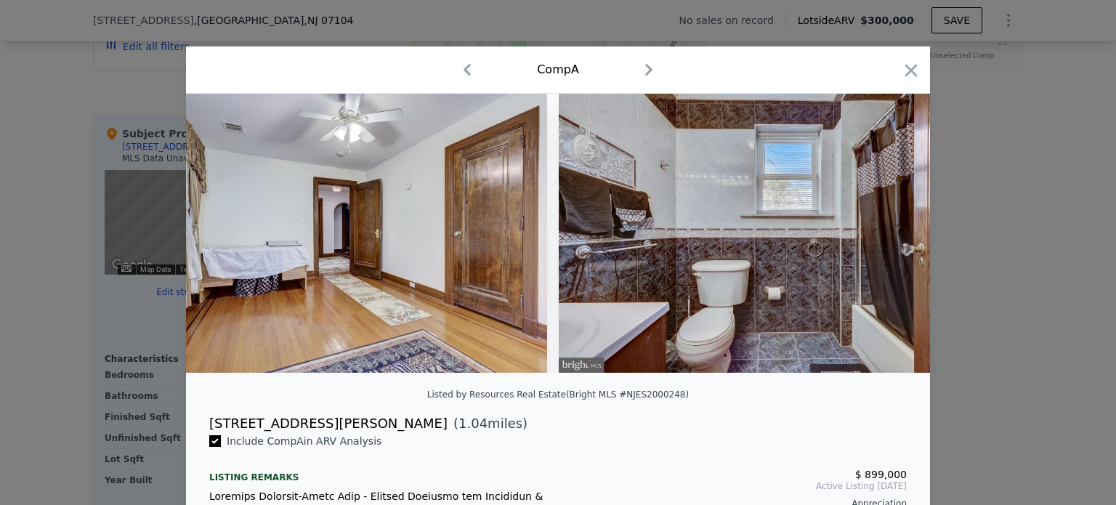
scroll to position [0, 10809]
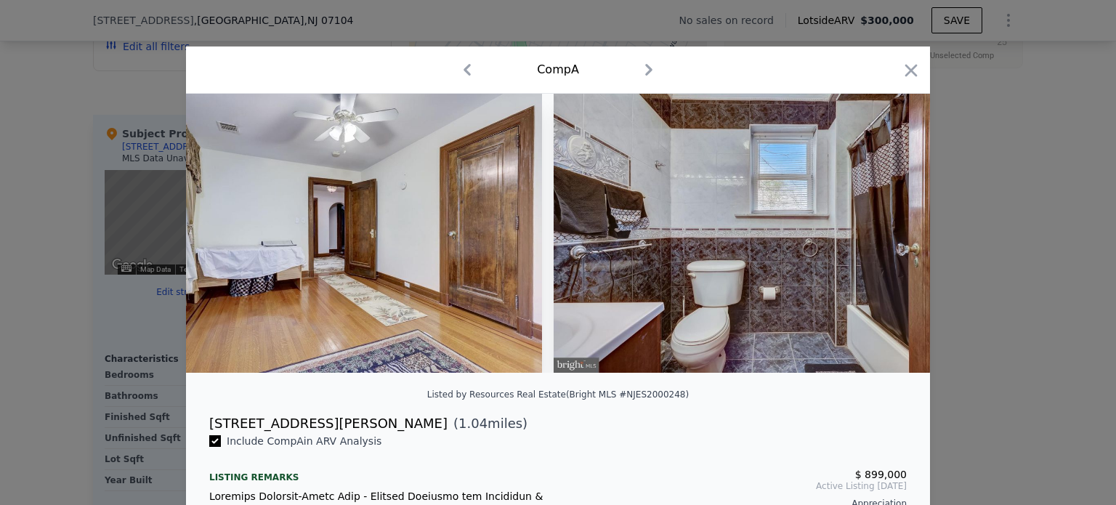
click at [881, 246] on img at bounding box center [763, 233] width 418 height 279
click at [880, 241] on icon at bounding box center [892, 233] width 29 height 29
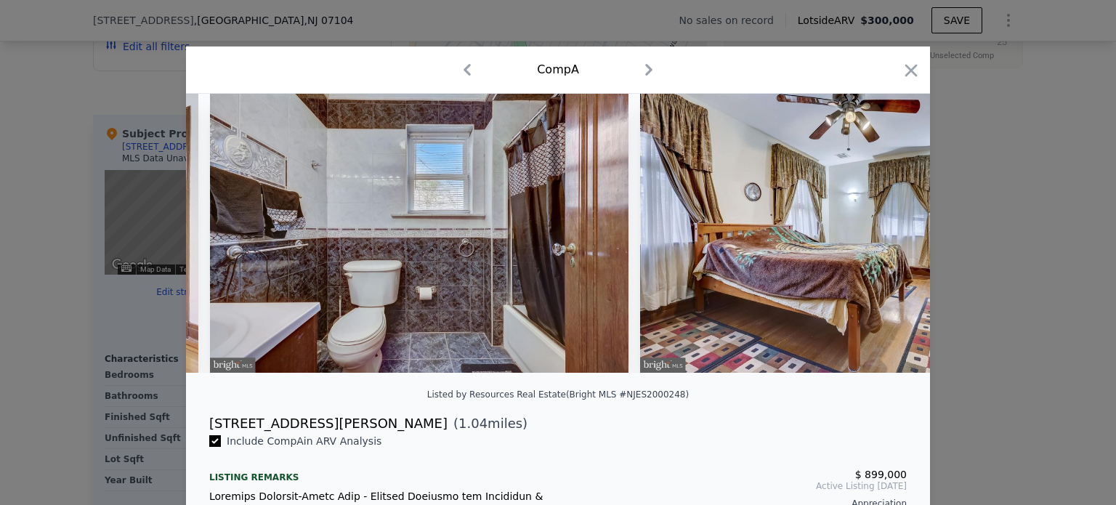
scroll to position [0, 11158]
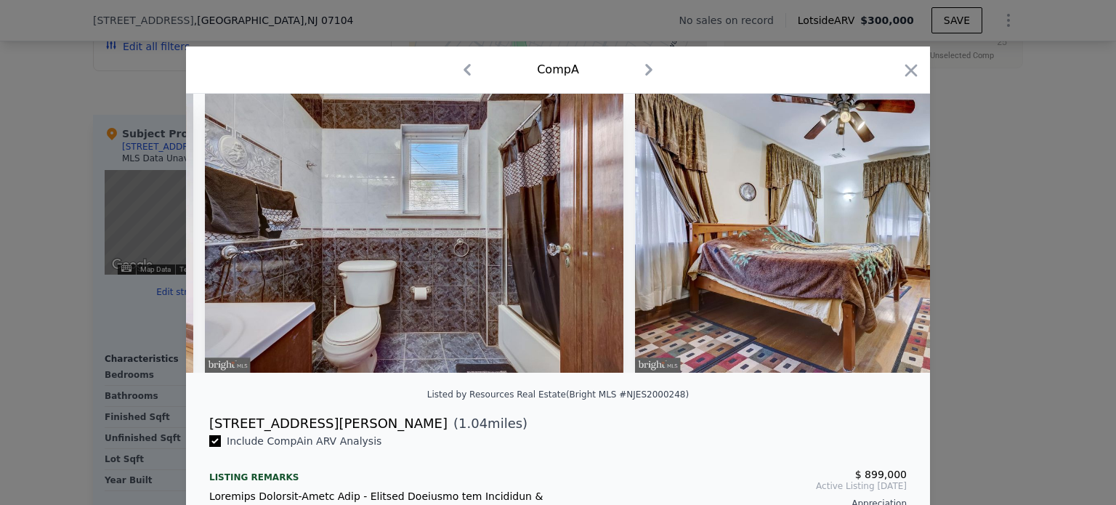
click at [880, 241] on img at bounding box center [844, 233] width 418 height 279
click at [878, 241] on icon at bounding box center [892, 233] width 29 height 29
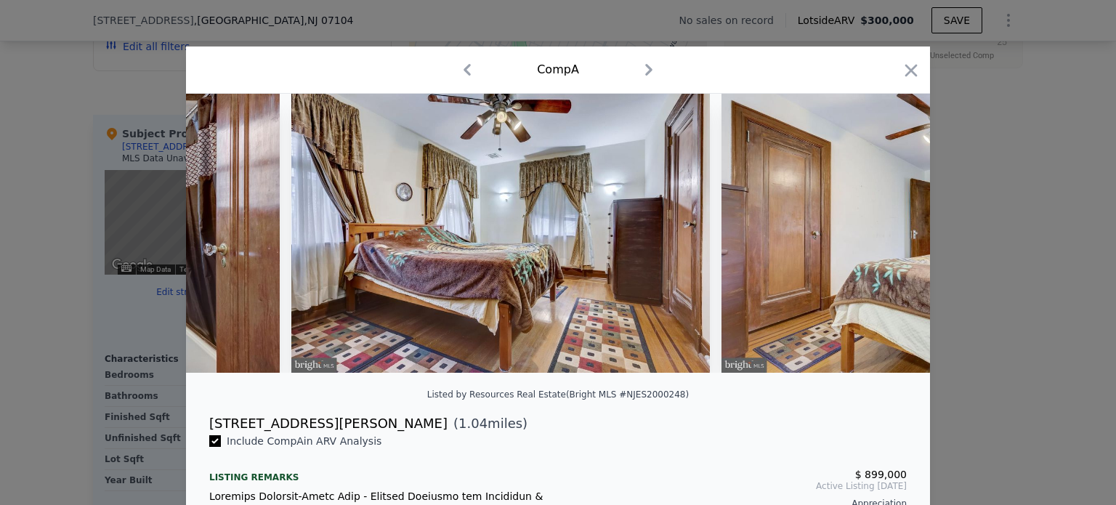
scroll to position [0, 11506]
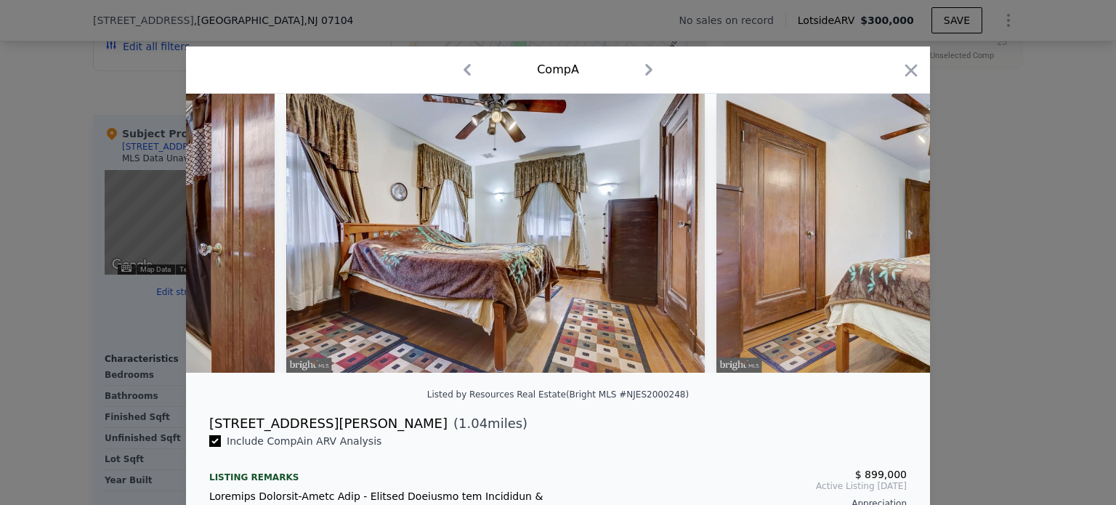
click at [878, 241] on img at bounding box center [925, 233] width 418 height 279
click at [878, 241] on icon at bounding box center [892, 233] width 29 height 29
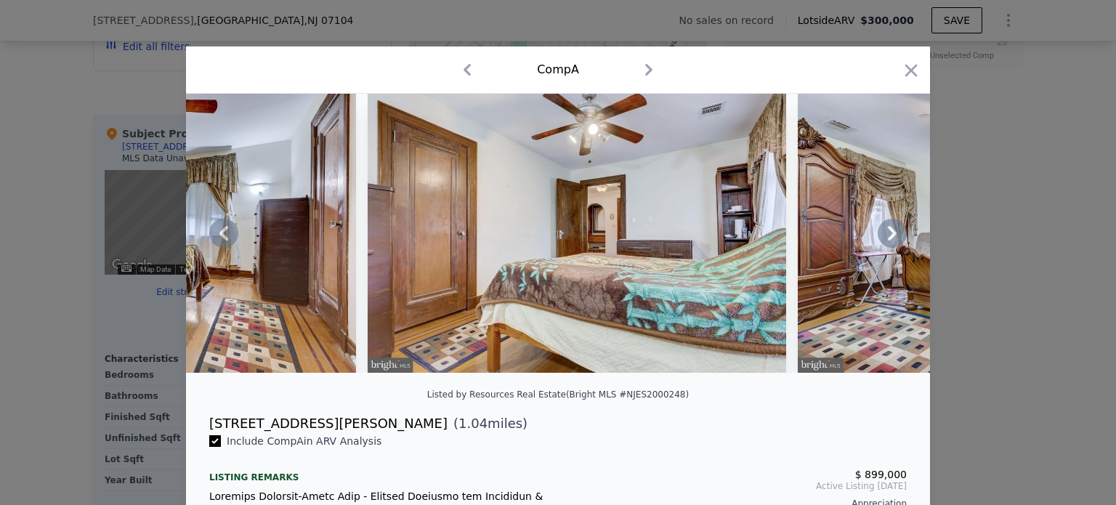
click at [878, 242] on icon at bounding box center [892, 233] width 29 height 29
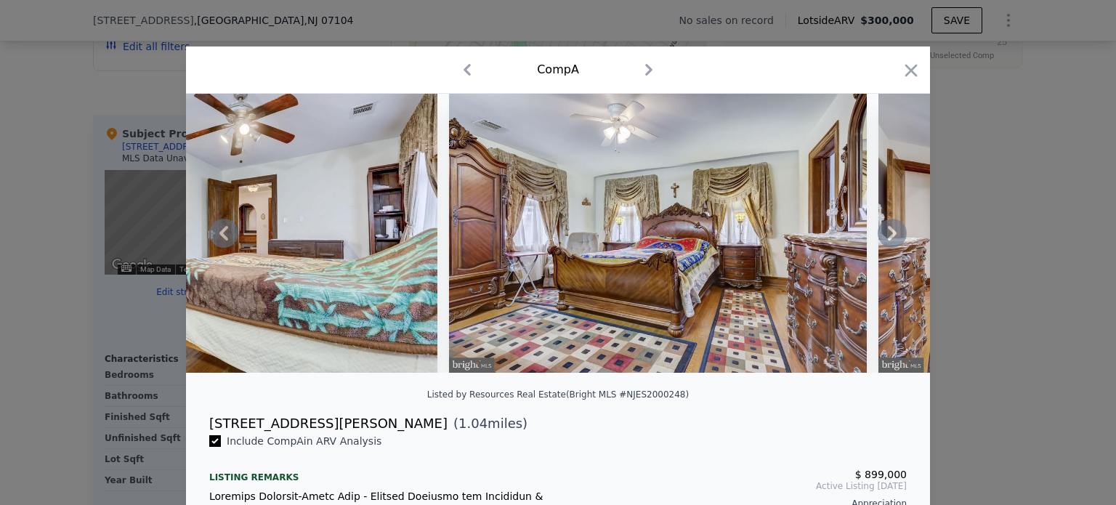
click at [878, 244] on icon at bounding box center [892, 233] width 29 height 29
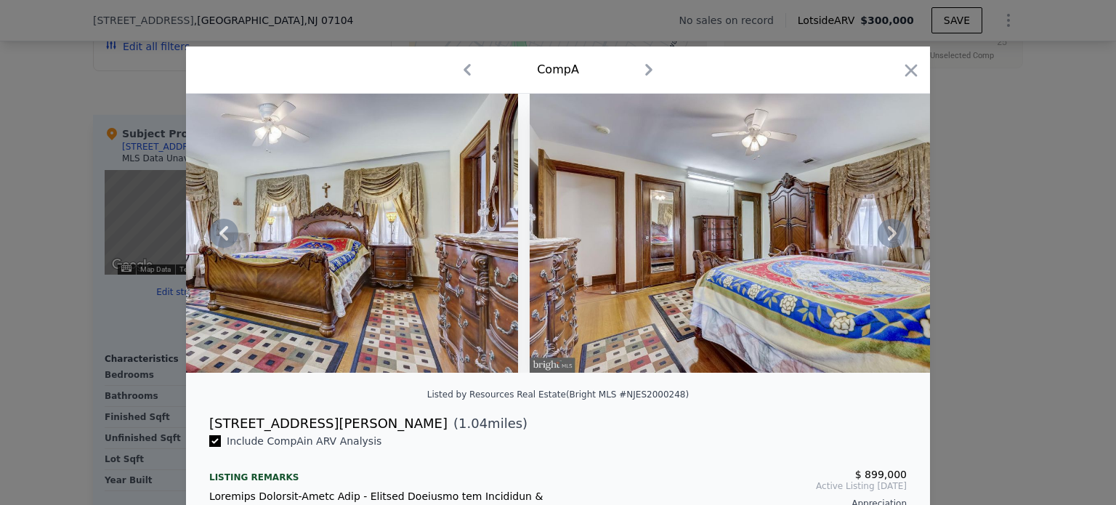
click at [878, 246] on icon at bounding box center [892, 233] width 29 height 29
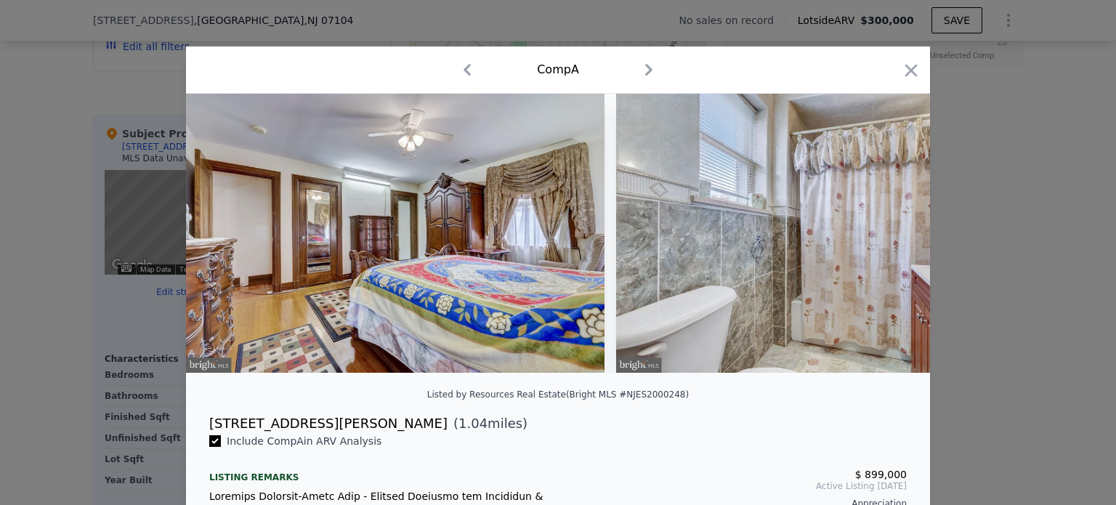
scroll to position [0, 12901]
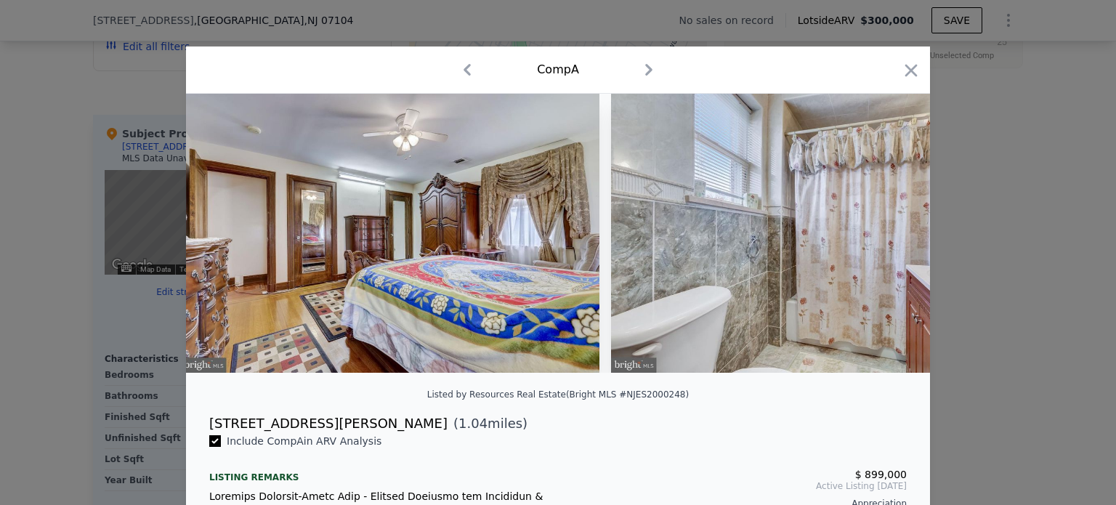
click at [878, 246] on div at bounding box center [558, 233] width 744 height 279
click at [878, 248] on icon at bounding box center [892, 233] width 29 height 29
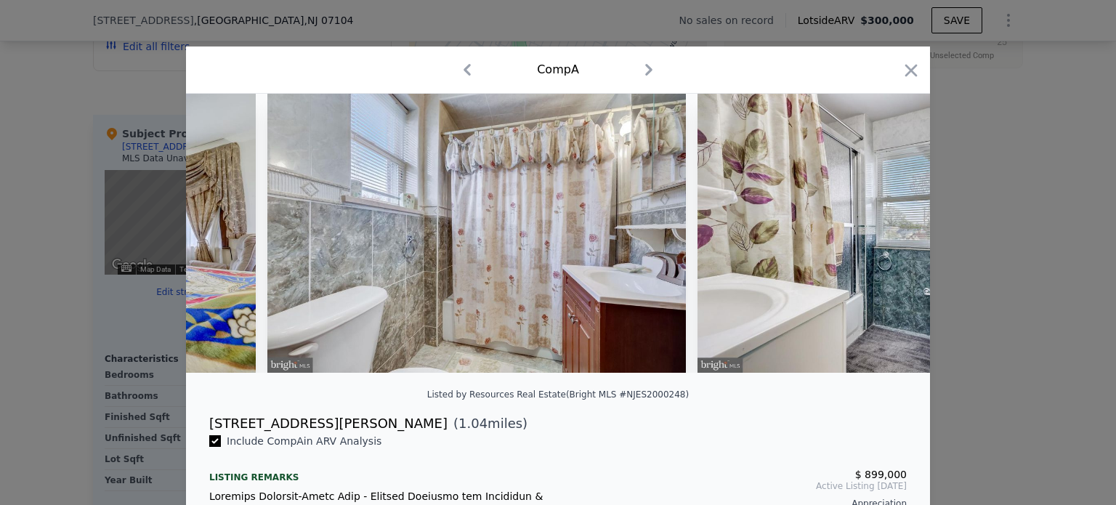
scroll to position [0, 13250]
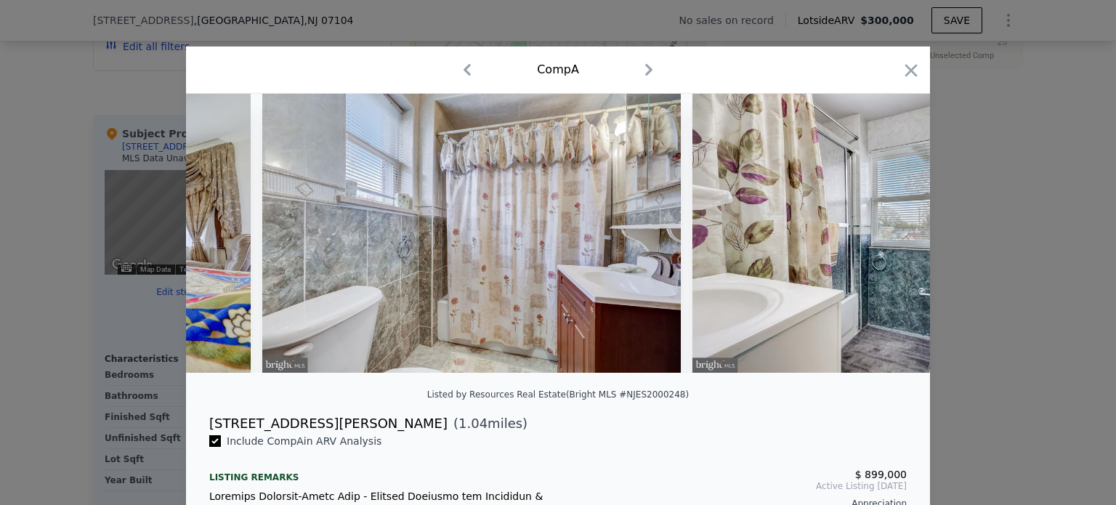
click at [877, 248] on img at bounding box center [901, 233] width 418 height 279
click at [878, 244] on icon at bounding box center [892, 233] width 29 height 29
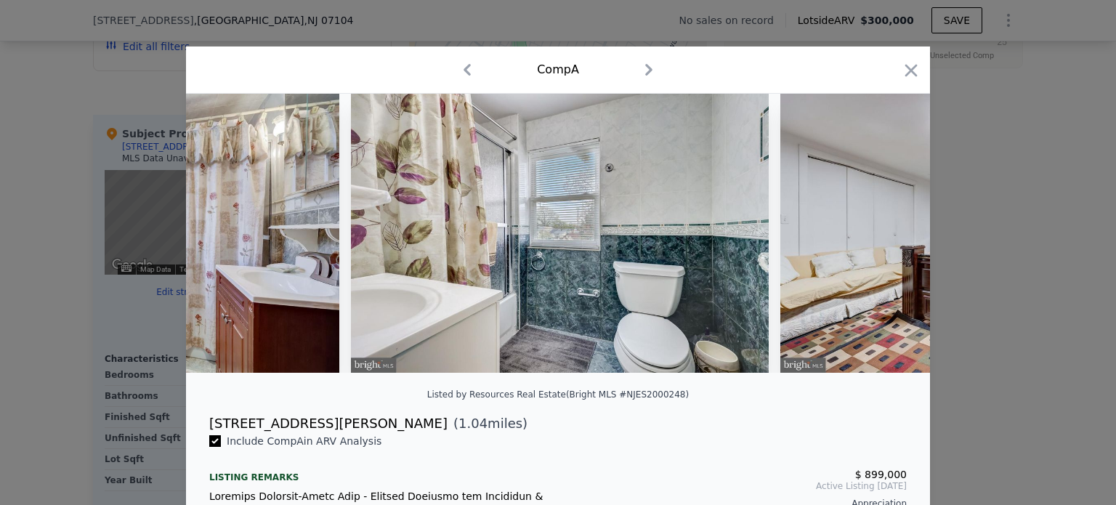
scroll to position [0, 13598]
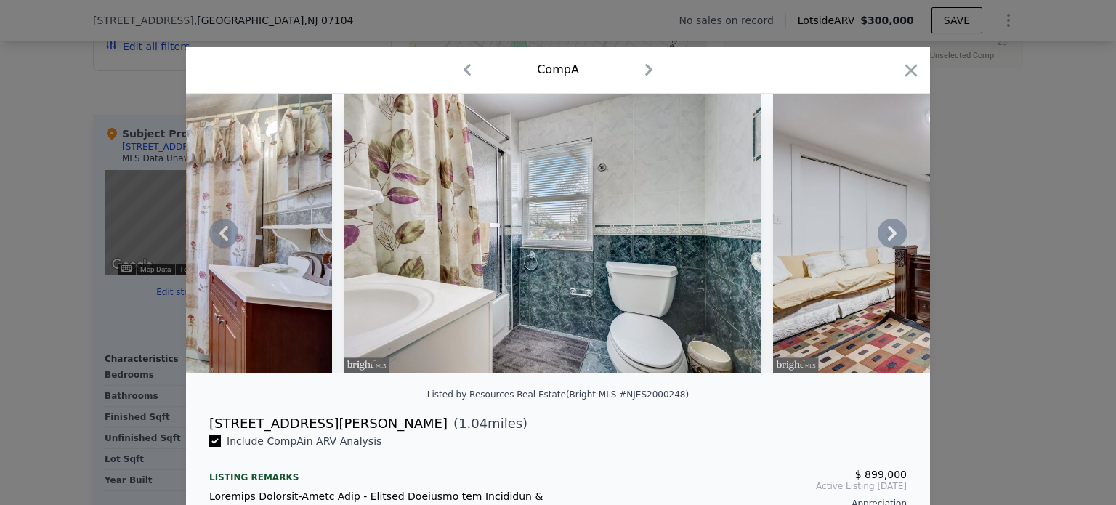
drag, startPoint x: 876, startPoint y: 244, endPoint x: 898, endPoint y: 238, distance: 22.6
click at [898, 238] on icon at bounding box center [892, 233] width 29 height 29
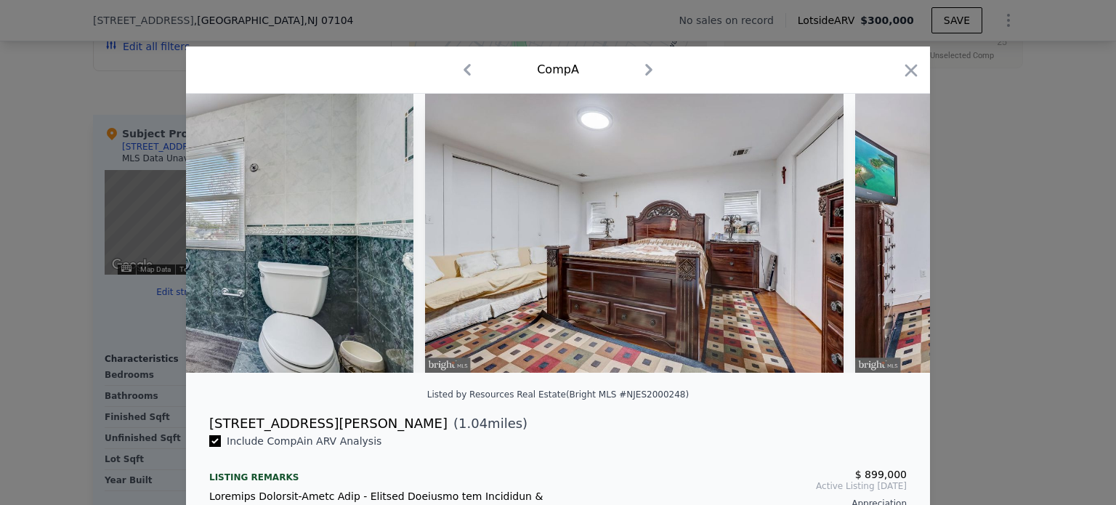
scroll to position [0, 13947]
drag, startPoint x: 898, startPoint y: 238, endPoint x: 870, endPoint y: 218, distance: 34.3
click at [870, 218] on img at bounding box center [1063, 233] width 418 height 279
drag, startPoint x: 870, startPoint y: 218, endPoint x: 789, endPoint y: 223, distance: 81.5
click at [789, 223] on img at bounding box center [633, 233] width 418 height 279
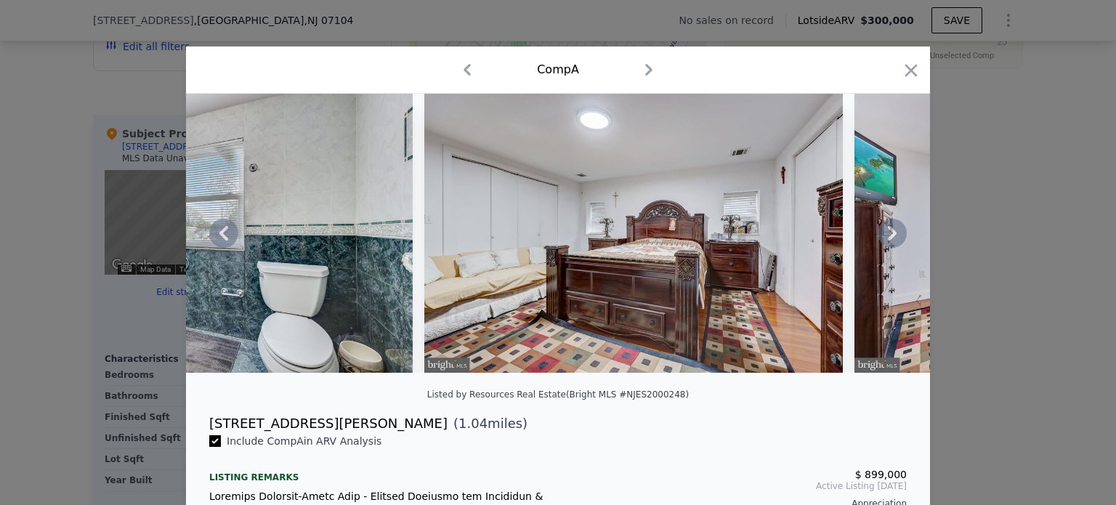
click at [807, 222] on img at bounding box center [633, 233] width 418 height 279
drag, startPoint x: 873, startPoint y: 247, endPoint x: 891, endPoint y: 227, distance: 26.2
click at [891, 227] on icon at bounding box center [892, 233] width 29 height 29
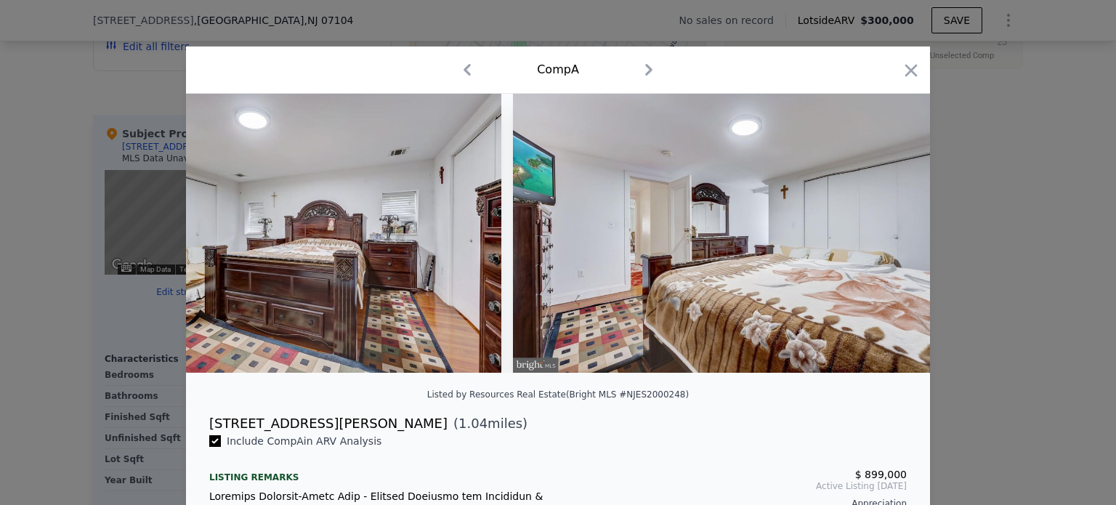
scroll to position [0, 14296]
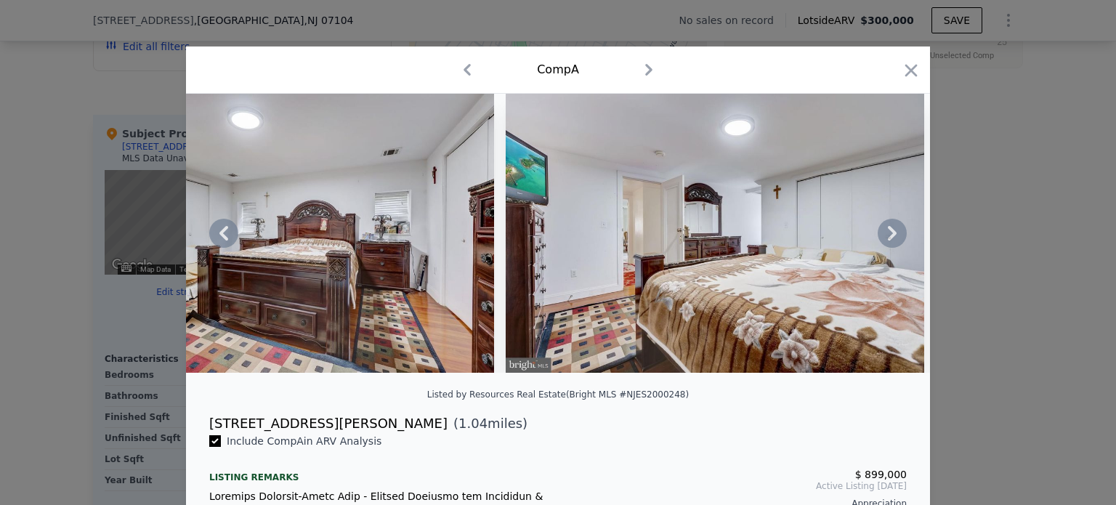
click at [890, 230] on icon at bounding box center [892, 233] width 29 height 29
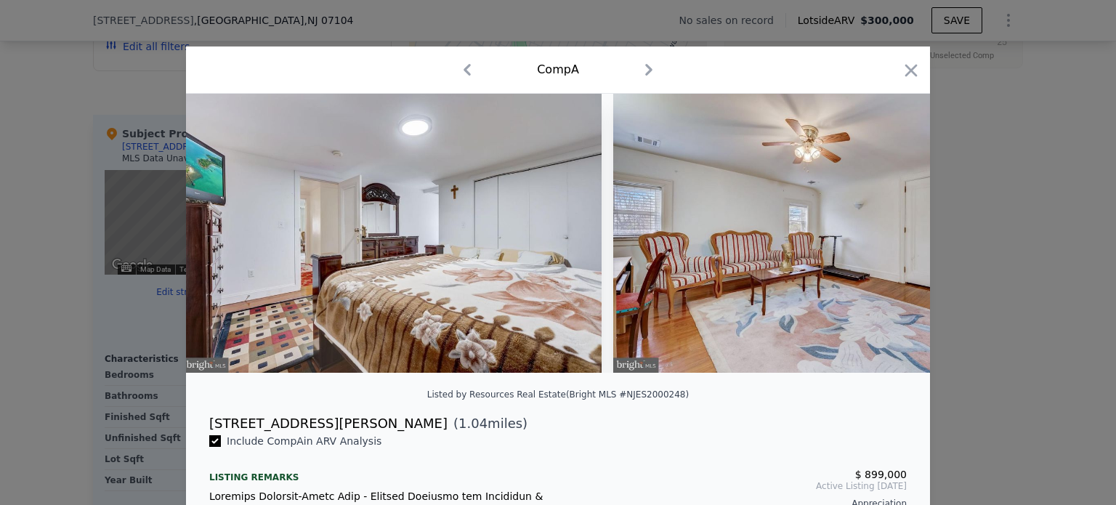
scroll to position [0, 14645]
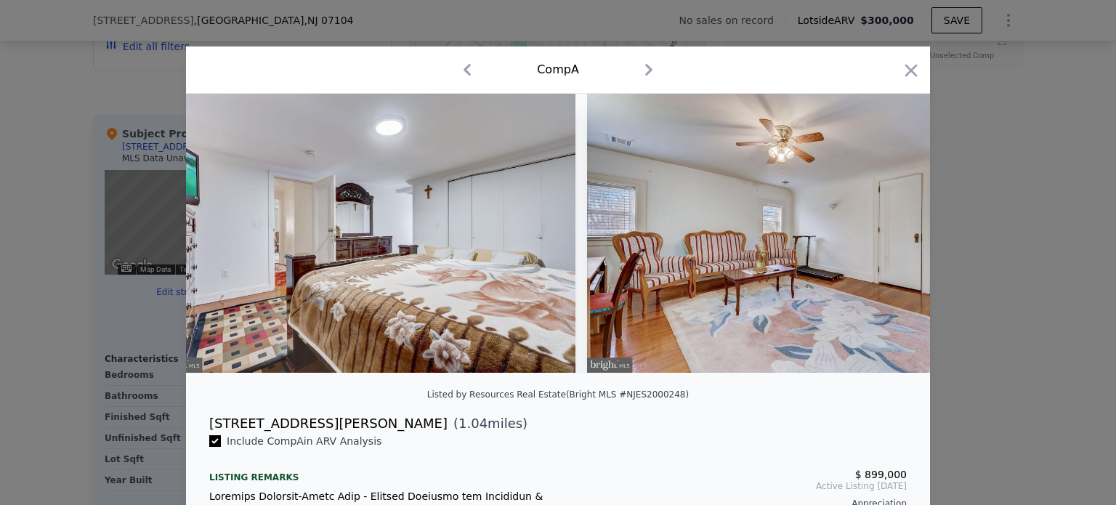
click at [887, 243] on img at bounding box center [796, 233] width 418 height 279
click at [894, 235] on icon at bounding box center [892, 233] width 29 height 29
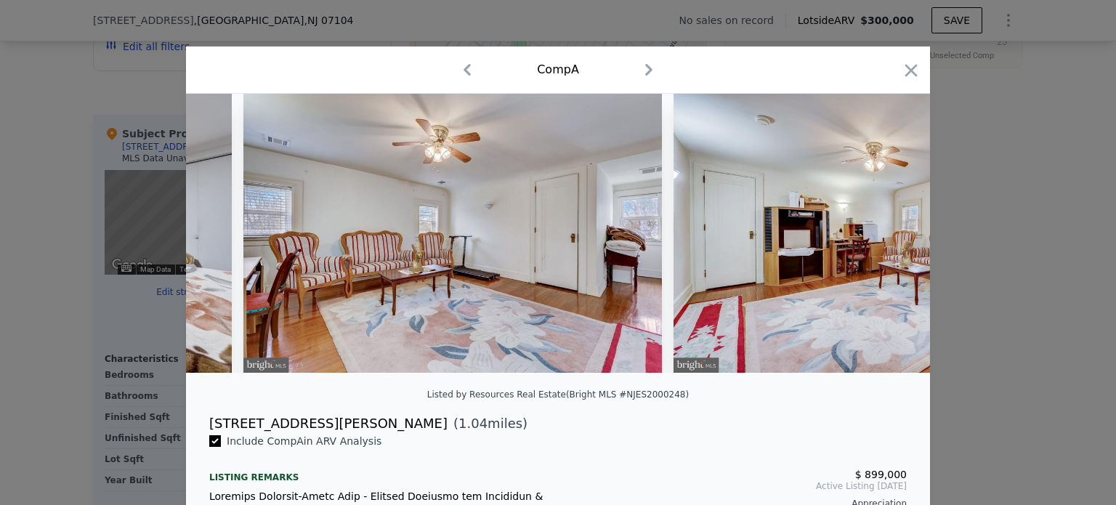
scroll to position [0, 14993]
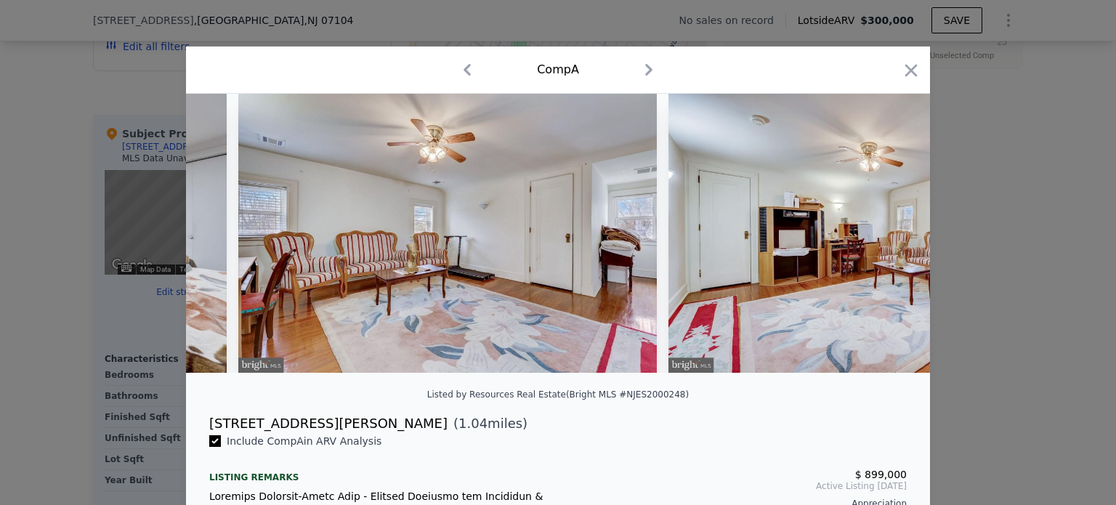
click at [893, 235] on img at bounding box center [877, 233] width 418 height 279
click at [888, 239] on icon at bounding box center [892, 233] width 9 height 15
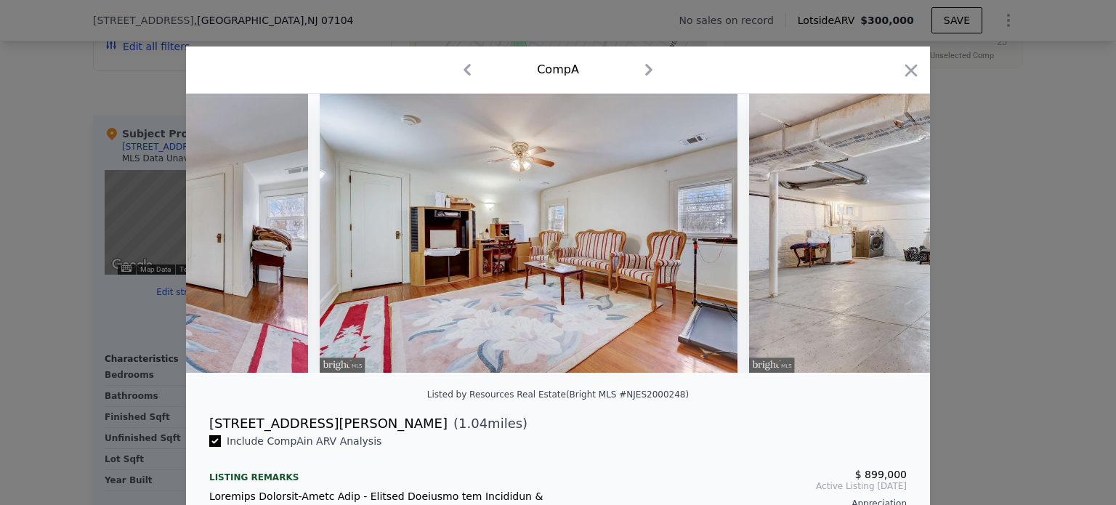
click at [879, 245] on img at bounding box center [958, 233] width 418 height 279
click at [885, 239] on icon at bounding box center [892, 233] width 29 height 29
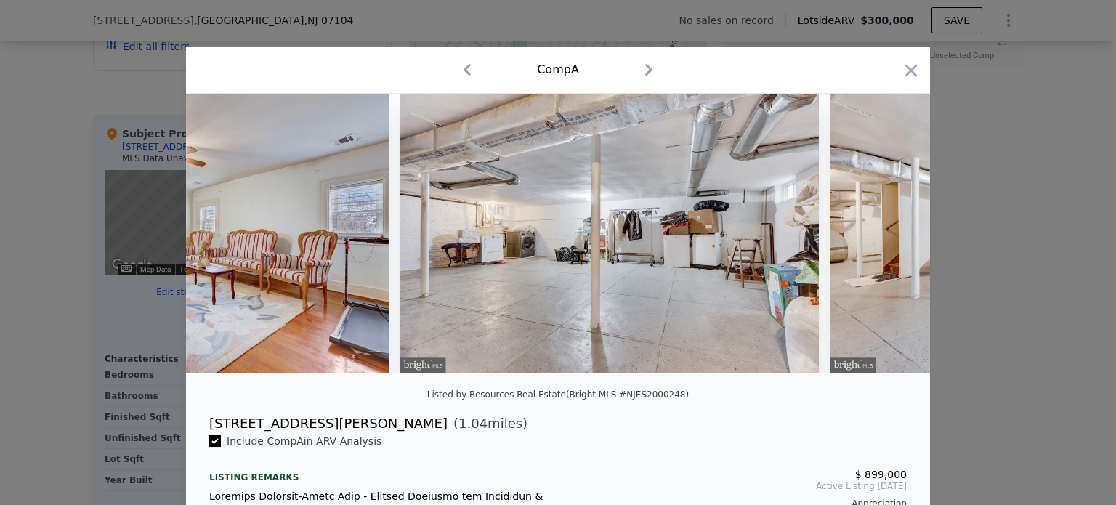
click at [884, 241] on img at bounding box center [1039, 233] width 418 height 279
click at [878, 243] on icon at bounding box center [892, 233] width 29 height 29
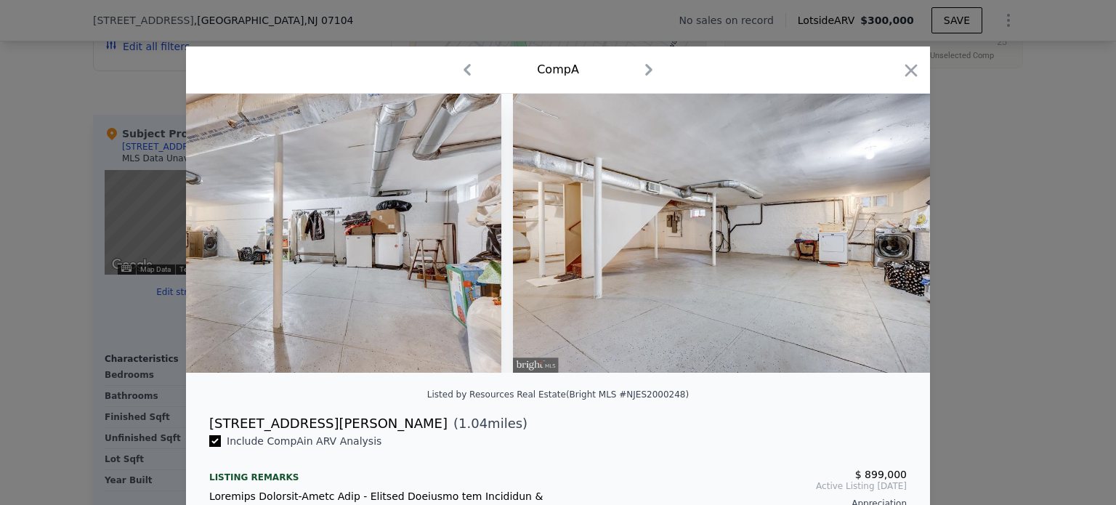
scroll to position [0, 16039]
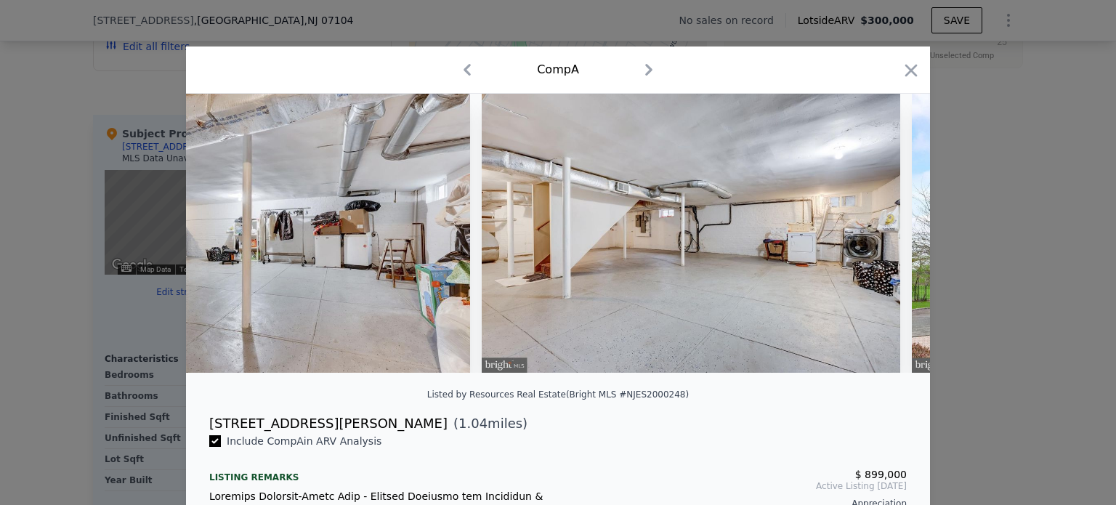
click at [876, 246] on img at bounding box center [691, 233] width 418 height 279
click at [880, 241] on icon at bounding box center [892, 233] width 29 height 29
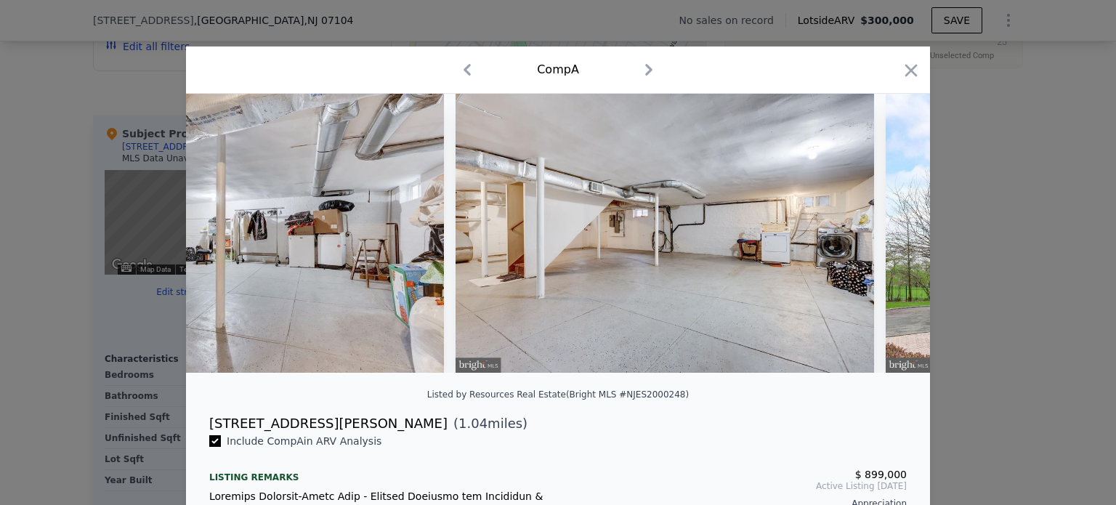
click at [885, 244] on img at bounding box center [1094, 233] width 418 height 279
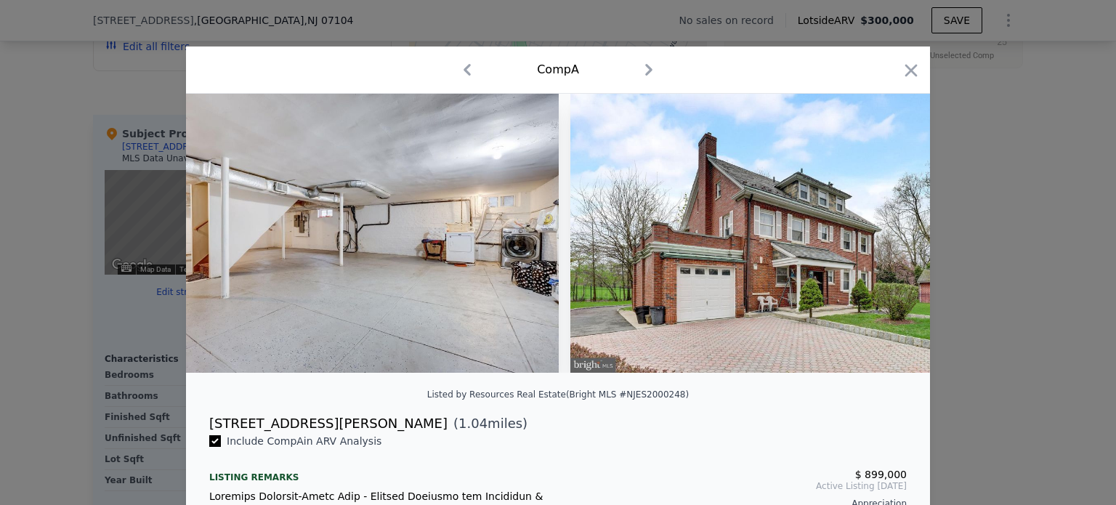
scroll to position [0, 16388]
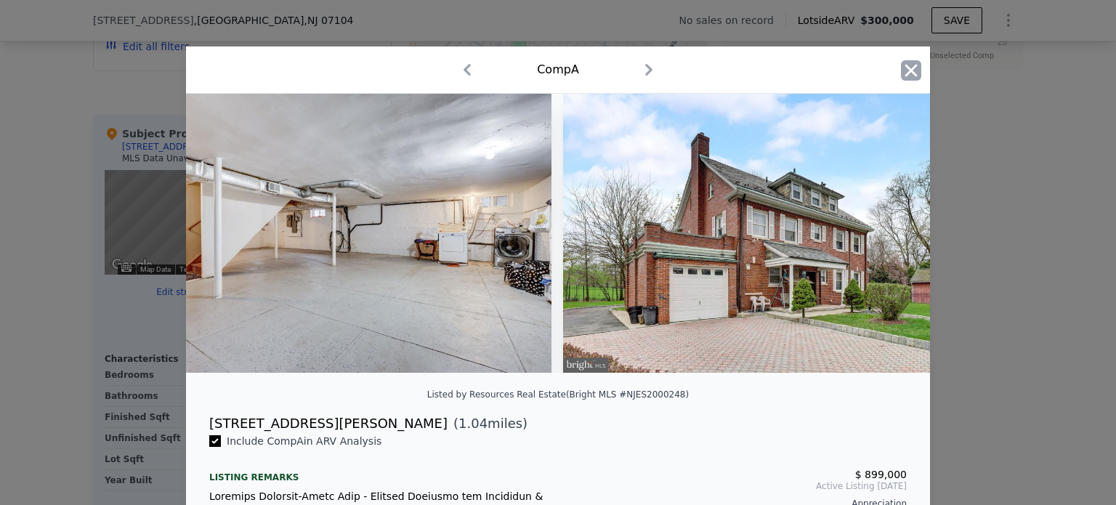
click at [905, 72] on icon "button" at bounding box center [911, 70] width 12 height 12
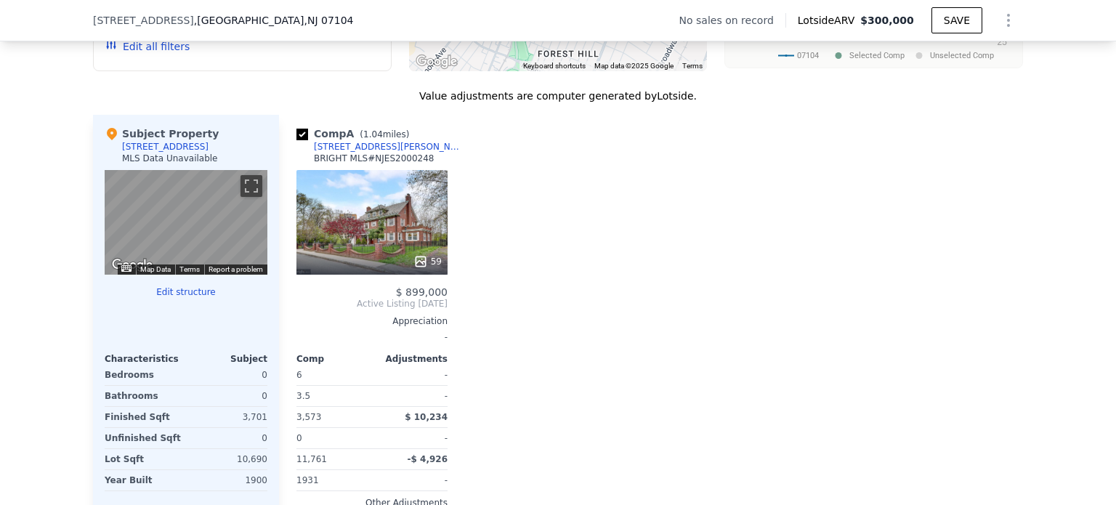
scroll to position [1401, 0]
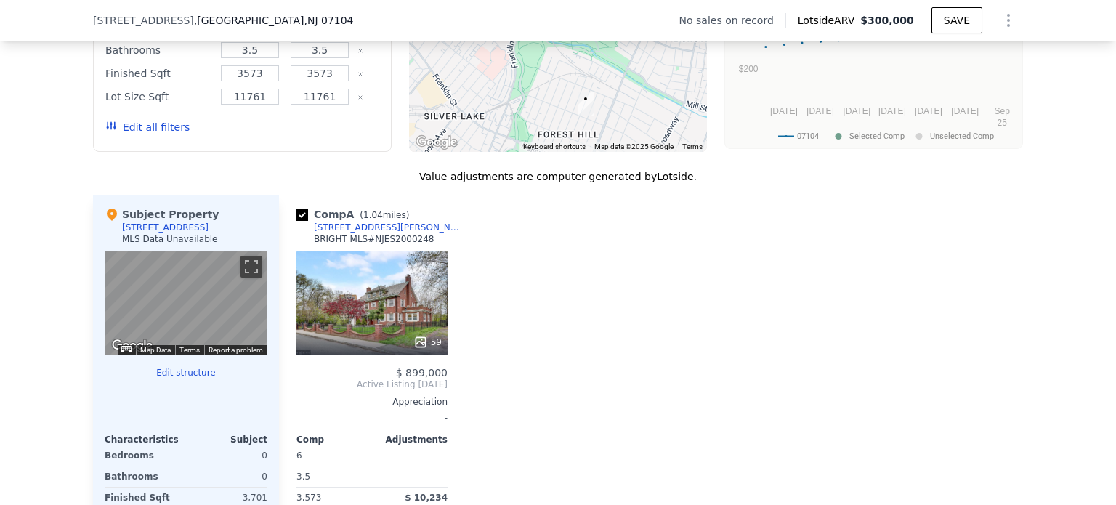
scroll to position [1257, 0]
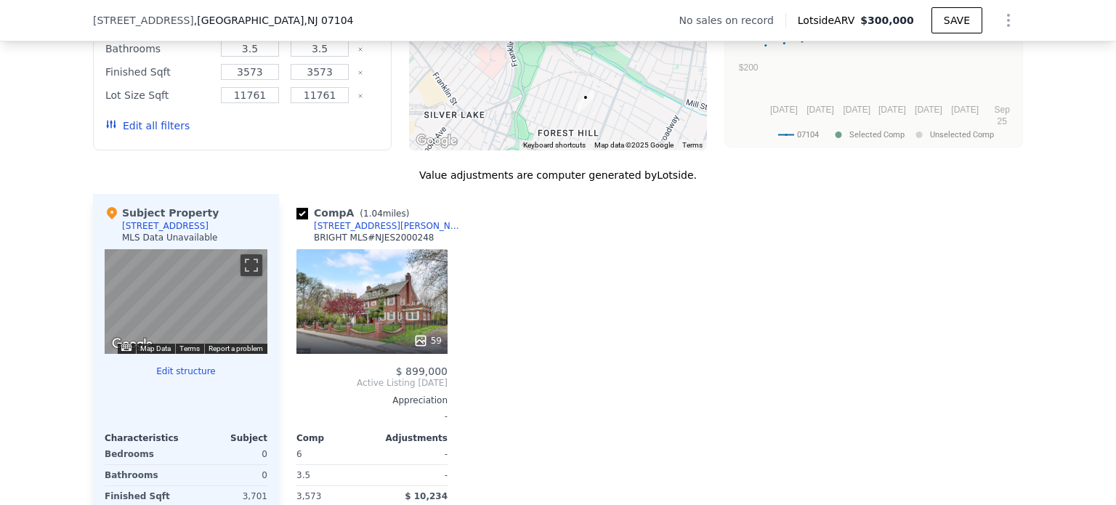
click at [1041, 461] on div "We found 1 sale that match your search Filters Map Prices Modify Comp Filters L…" at bounding box center [558, 268] width 1116 height 798
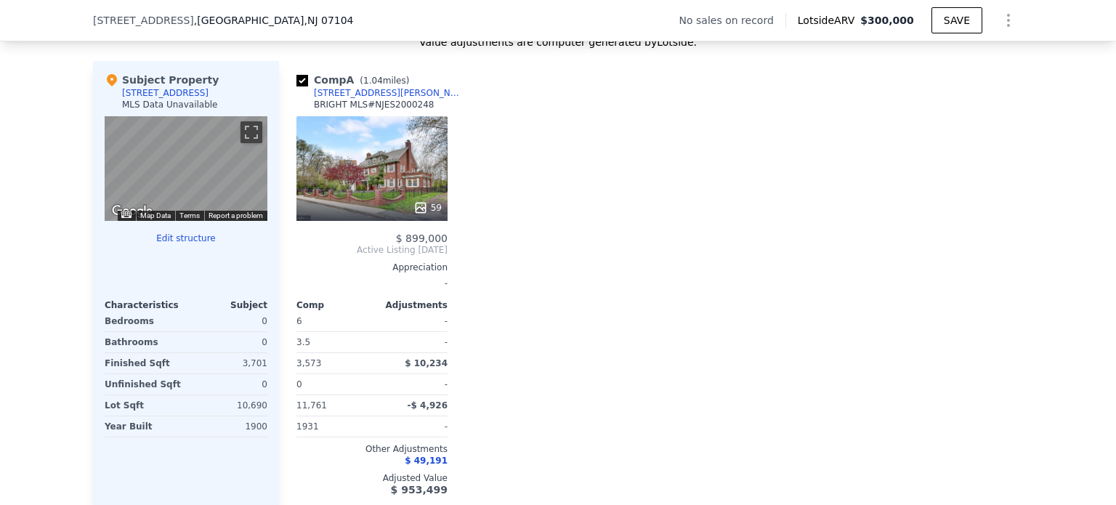
scroll to position [1390, 0]
drag, startPoint x: 417, startPoint y: 110, endPoint x: 360, endPoint y: 118, distance: 57.3
click at [360, 117] on div "Comp A ( 1.04 miles) [STREET_ADDRESS][PERSON_NAME] BRIGHT MLS # NJES2000248" at bounding box center [371, 95] width 151 height 44
copy div "NJES2000248"
